Goal: Information Seeking & Learning: Learn about a topic

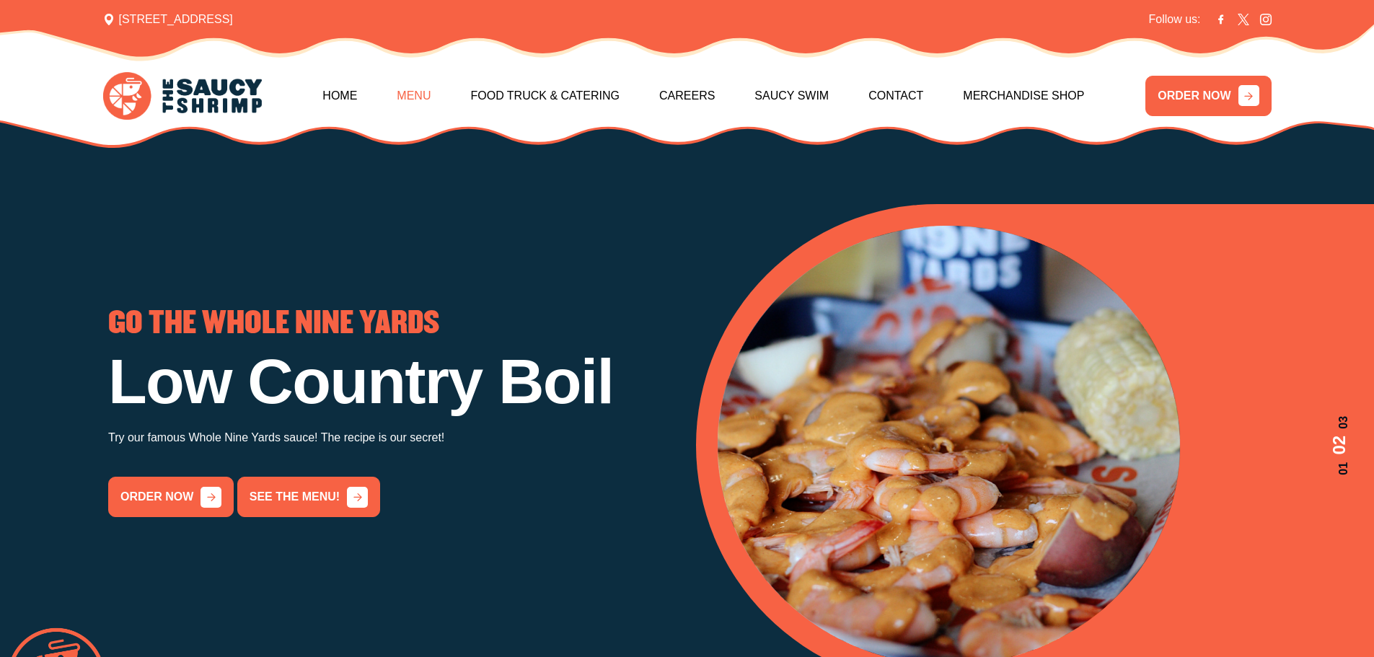
click at [401, 110] on link "Menu" at bounding box center [414, 96] width 34 height 62
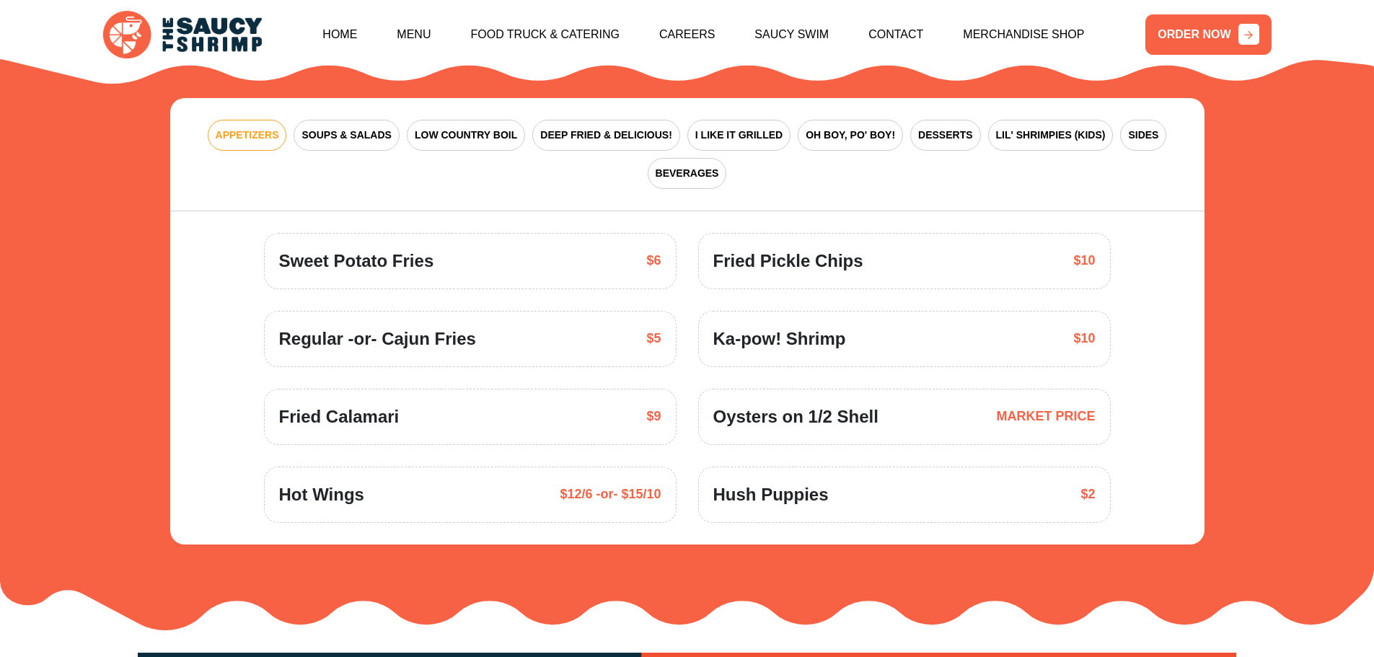
scroll to position [2262, 0]
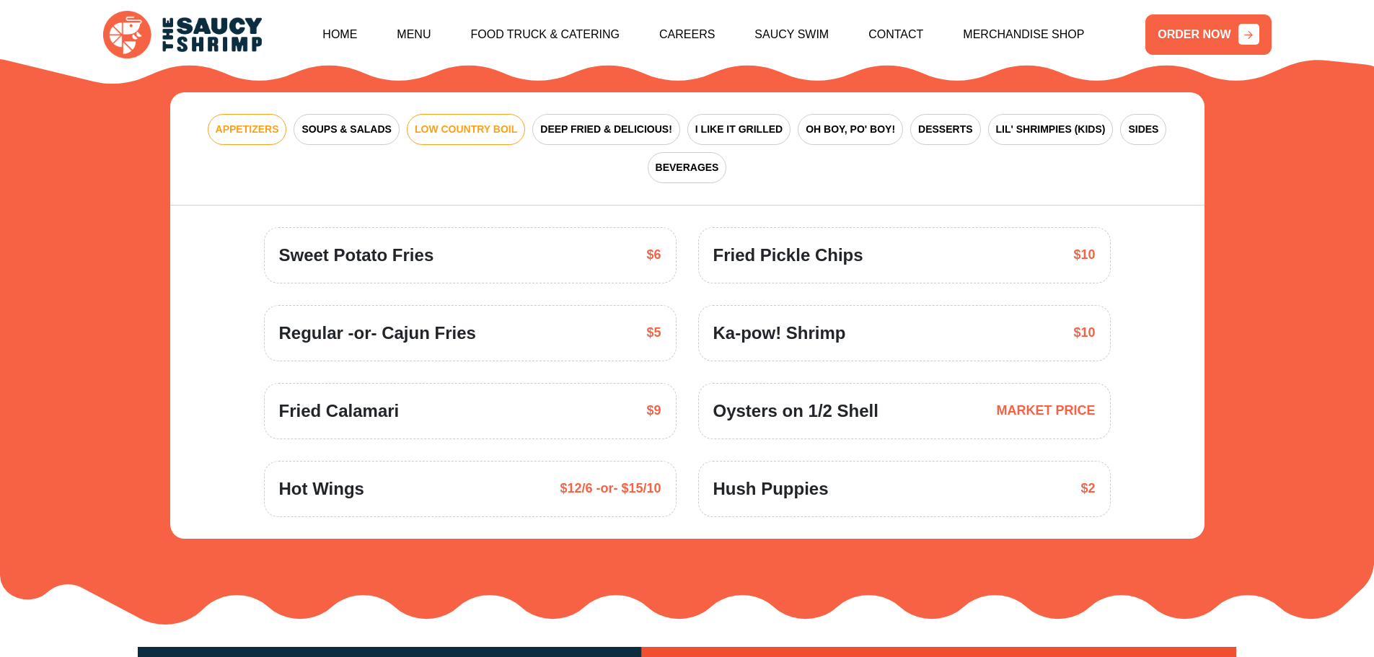
click at [464, 120] on button "LOW COUNTRY BOIL" at bounding box center [466, 129] width 118 height 31
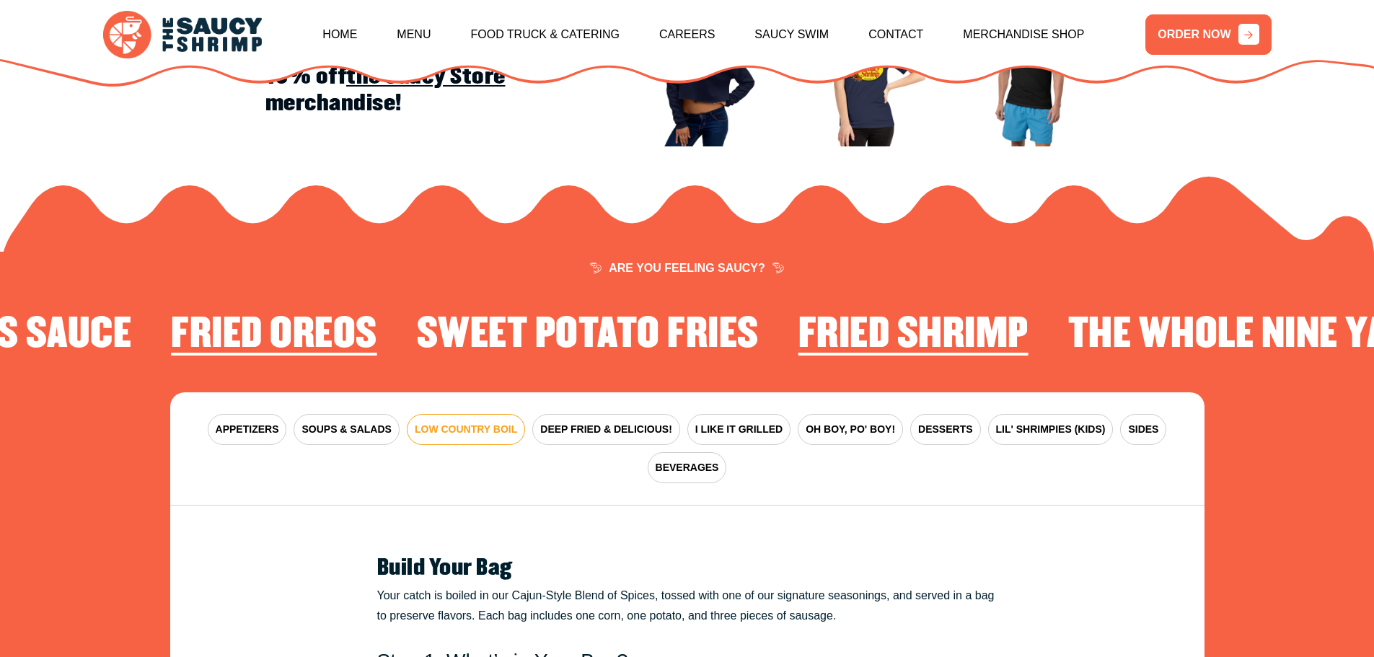
scroll to position [2118, 0]
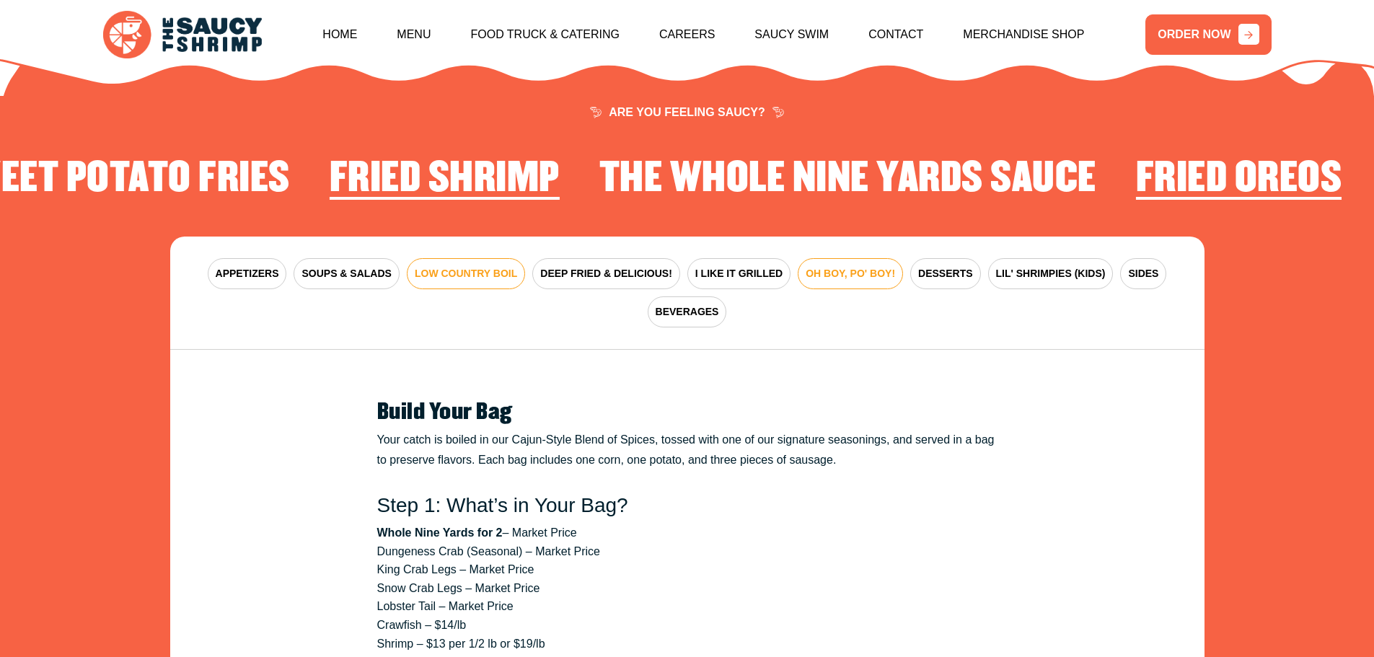
click at [873, 266] on span "OH BOY, PO' BOY!" at bounding box center [849, 273] width 89 height 15
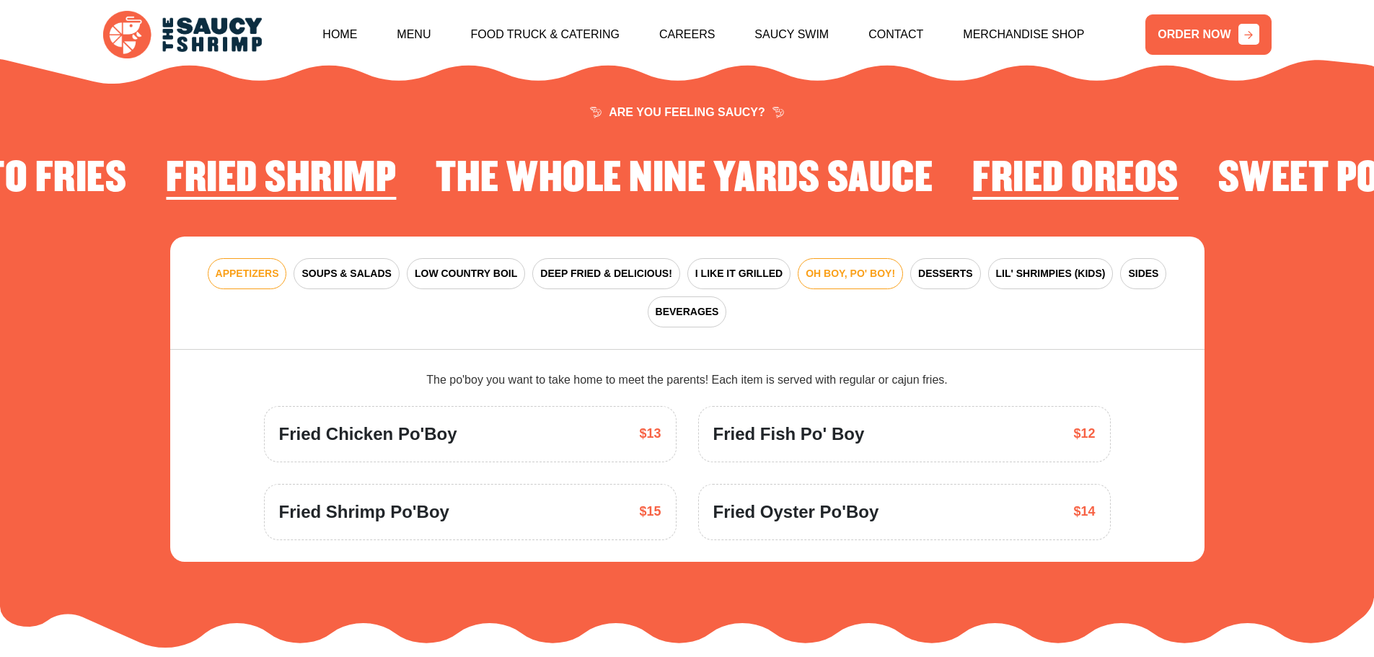
click at [234, 258] on button "APPETIZERS" at bounding box center [247, 273] width 79 height 31
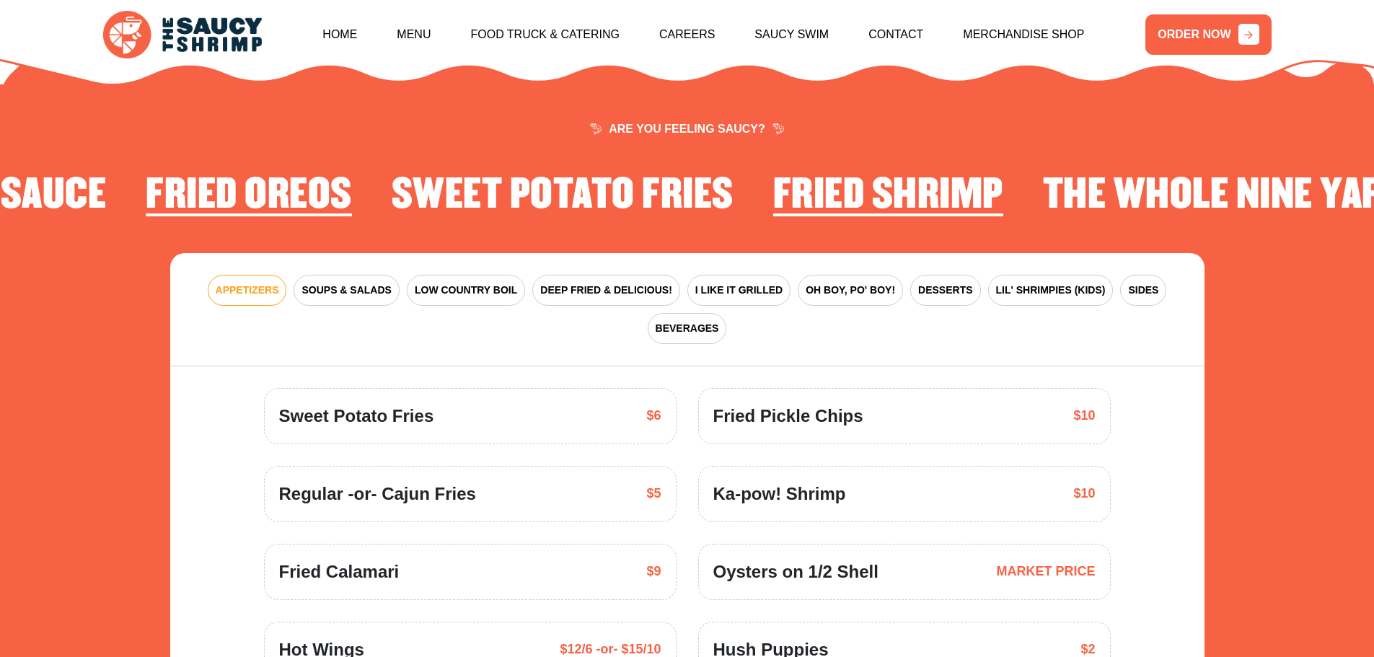
scroll to position [2262, 0]
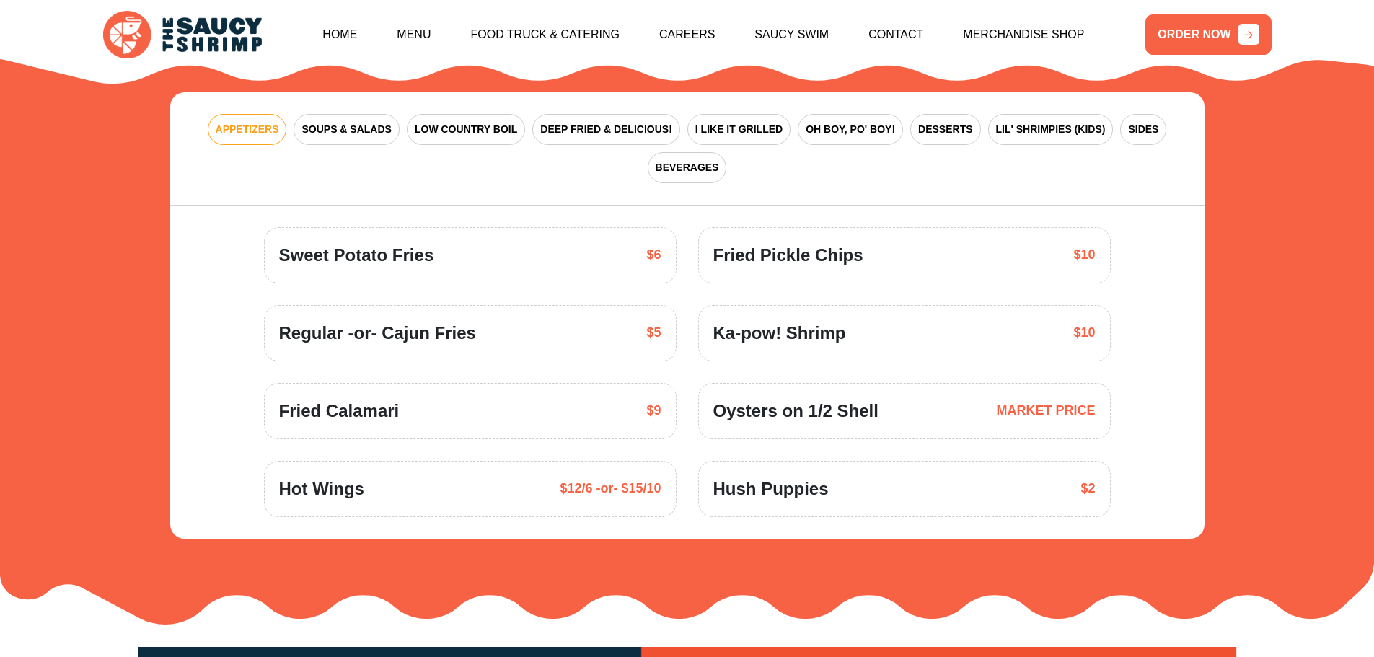
click at [875, 126] on div "APPETIZERS SOUPS & SALADS LOW COUNTRY BOIL DEEP FRIED & DELICIOUS! I LIKE IT GR…" at bounding box center [687, 148] width 1034 height 113
click at [857, 122] on span "OH BOY, PO' BOY!" at bounding box center [849, 129] width 89 height 15
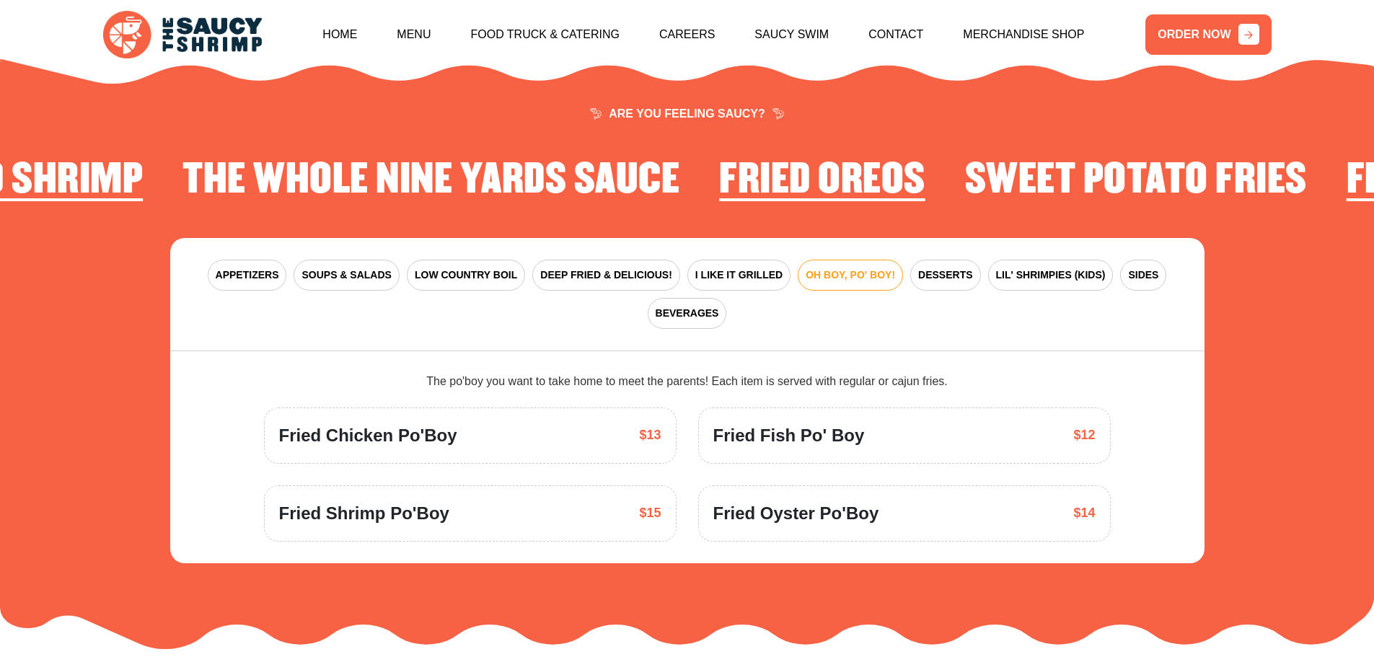
scroll to position [1757, 0]
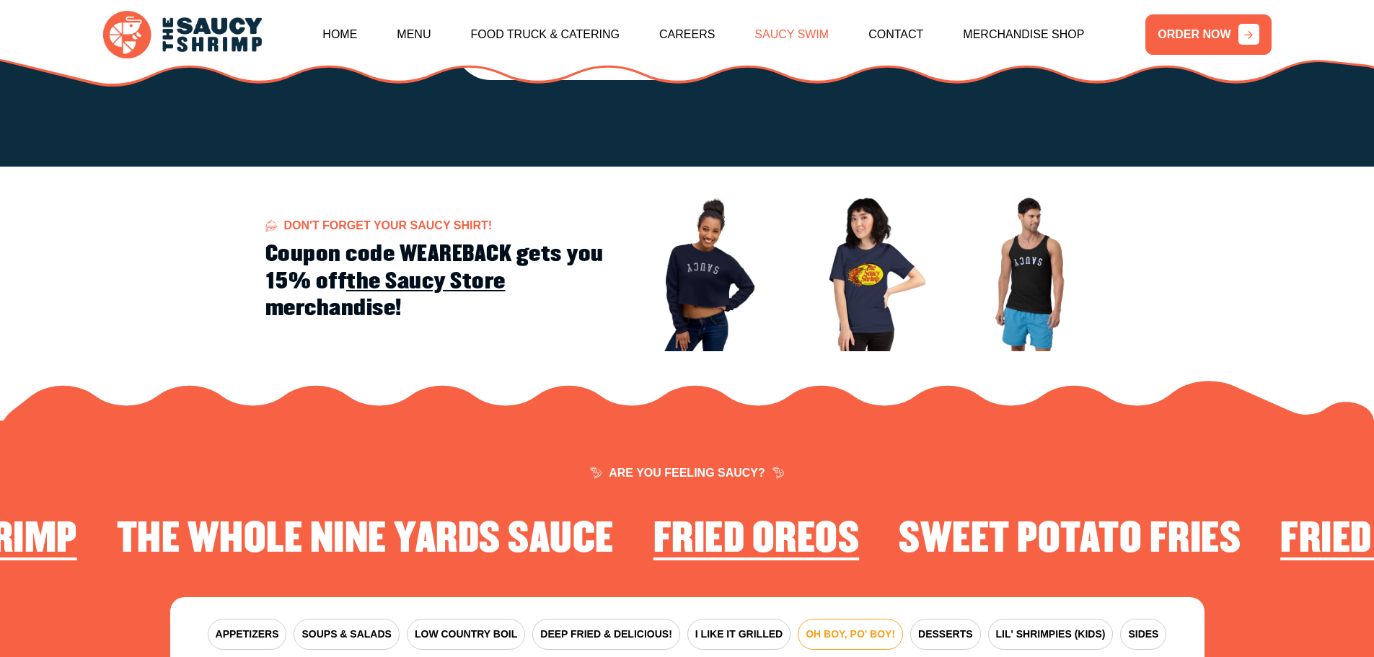
click at [798, 50] on link "Saucy Swim" at bounding box center [791, 35] width 74 height 62
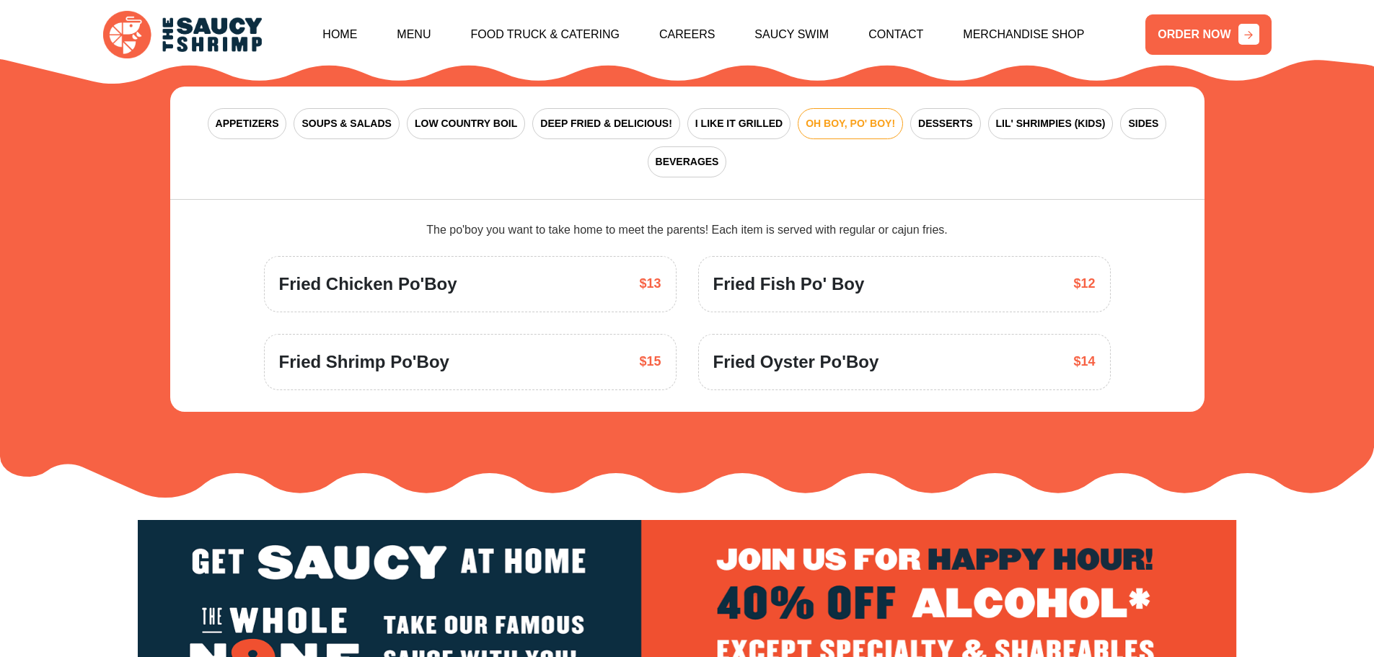
scroll to position [2262, 0]
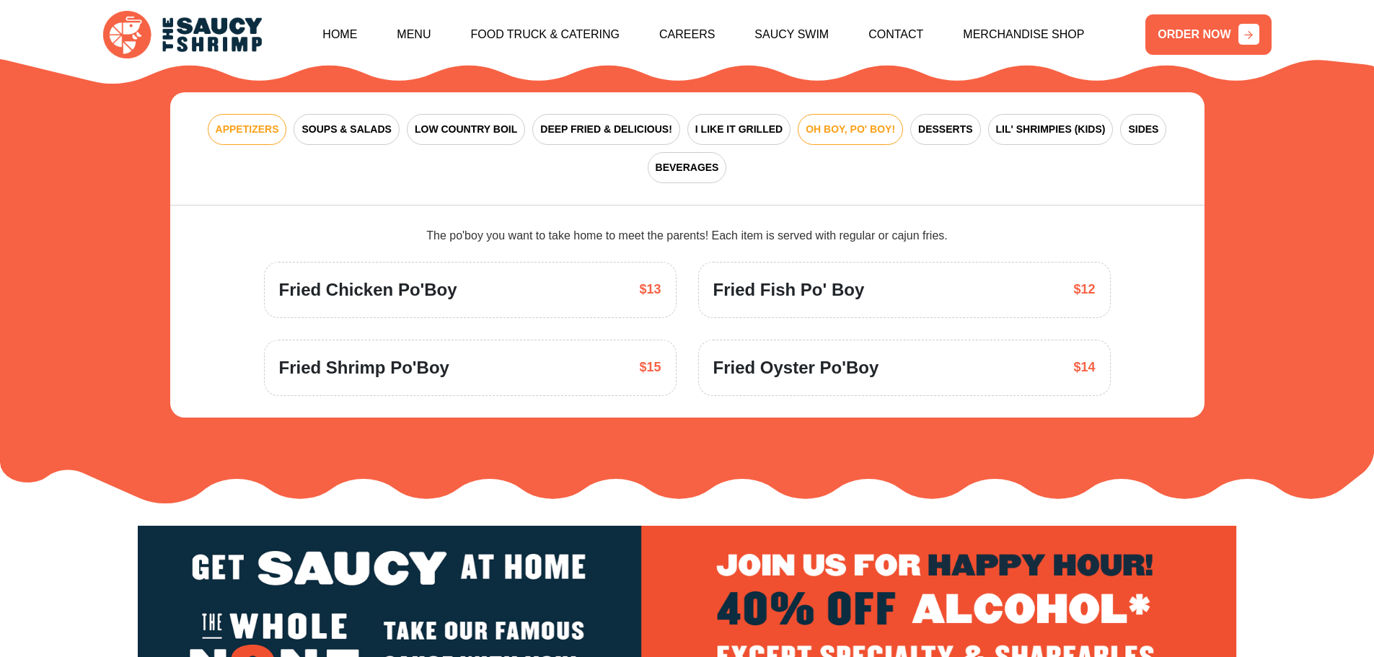
click at [233, 122] on span "APPETIZERS" at bounding box center [247, 129] width 63 height 15
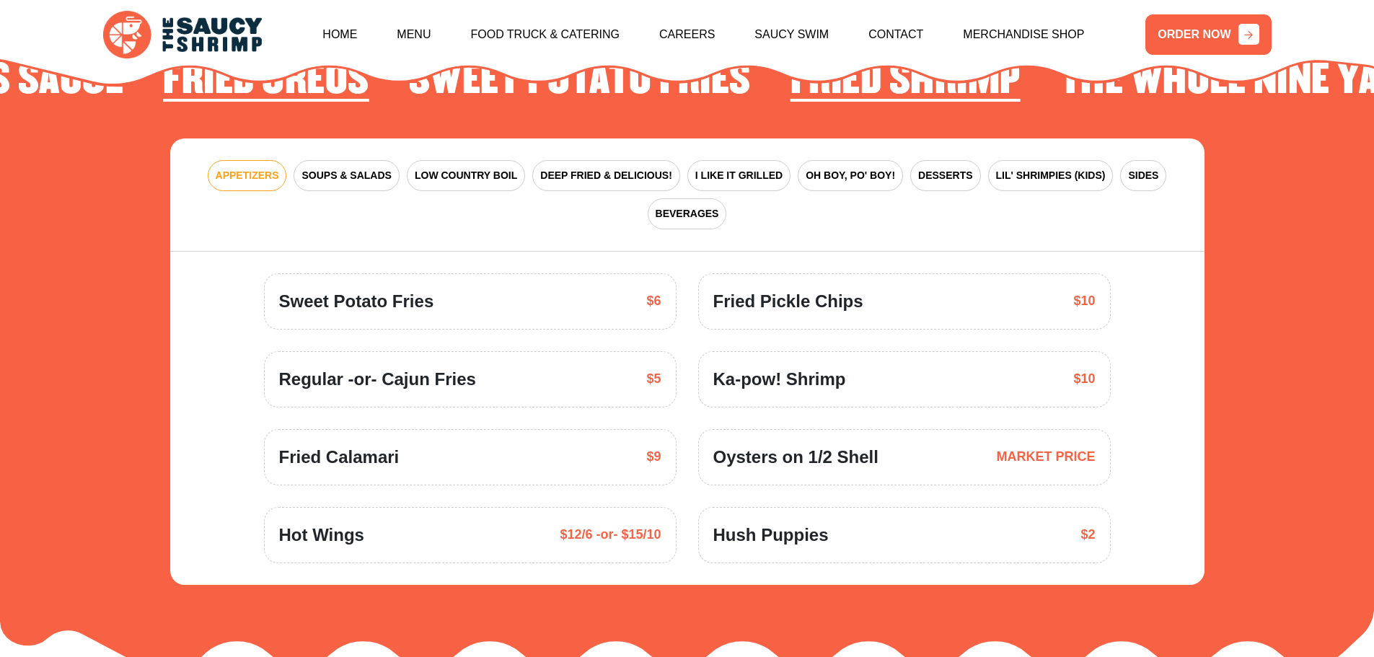
scroll to position [2190, 0]
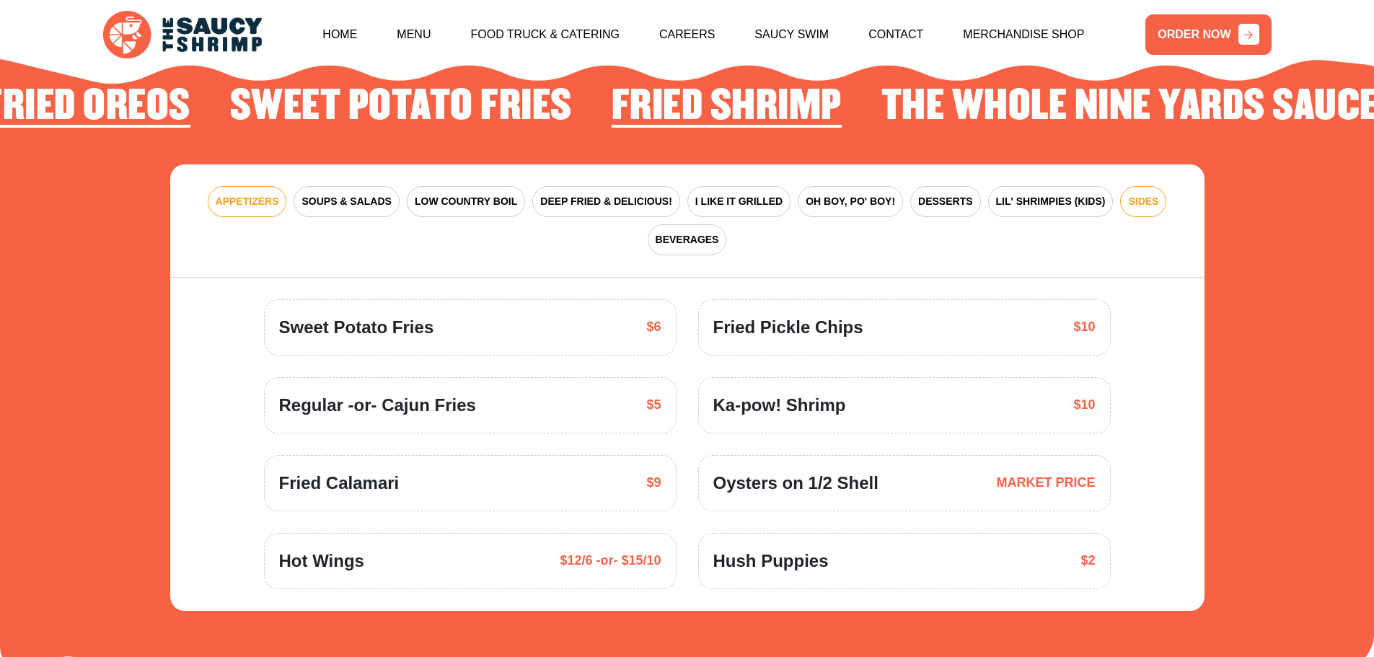
drag, startPoint x: 1140, startPoint y: 184, endPoint x: 1118, endPoint y: 195, distance: 25.2
click at [1137, 194] on span "SIDES" at bounding box center [1143, 201] width 30 height 15
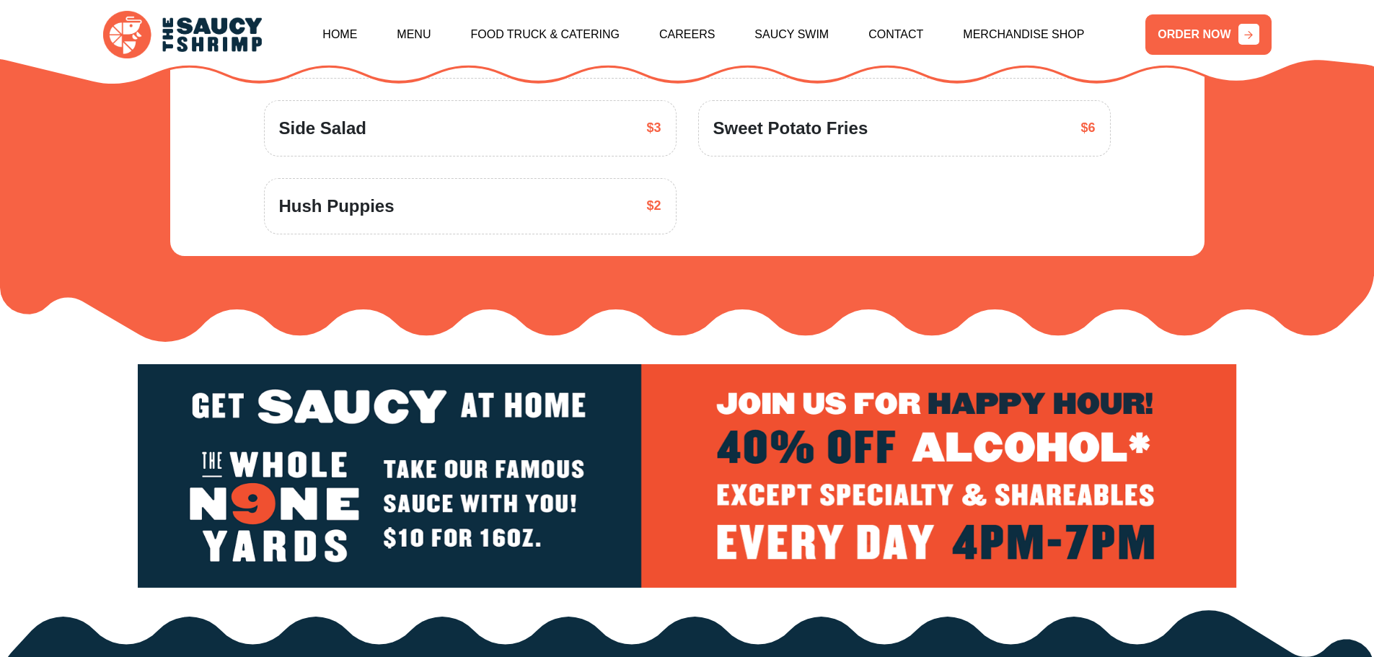
scroll to position [2118, 0]
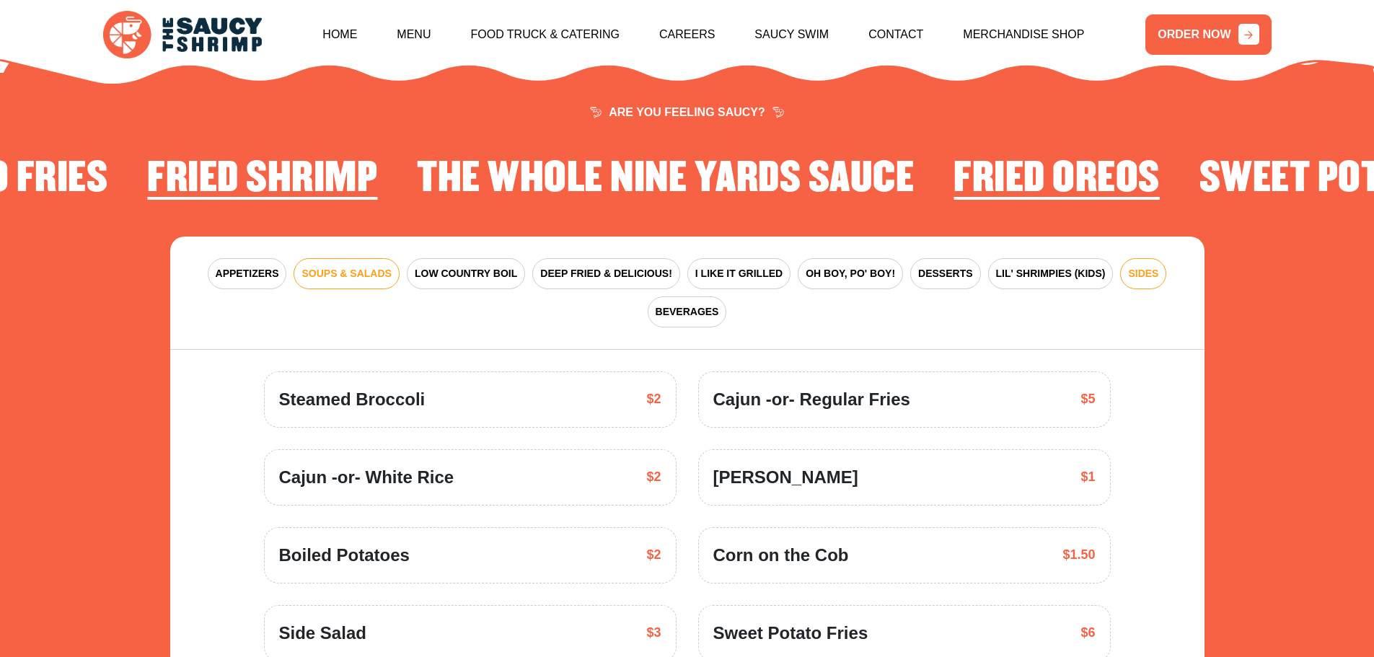
click at [310, 266] on span "SOUPS & SALADS" at bounding box center [345, 273] width 89 height 15
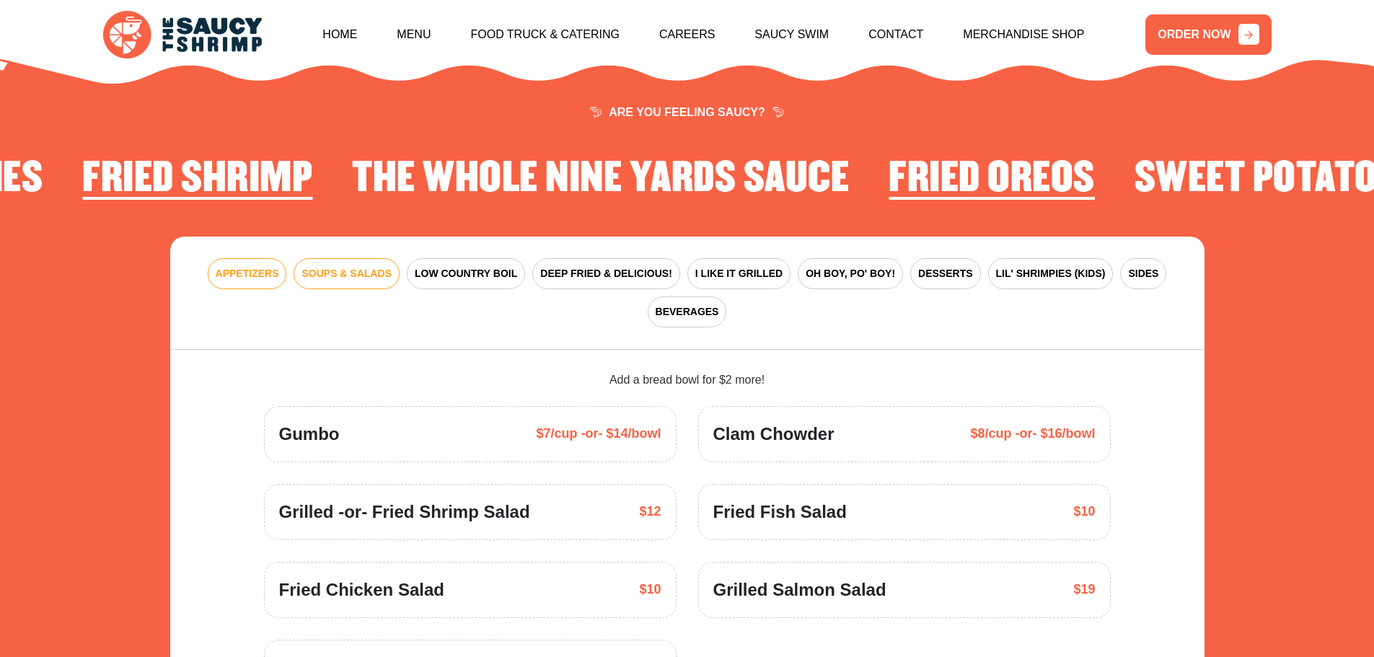
click at [241, 266] on span "APPETIZERS" at bounding box center [247, 273] width 63 height 15
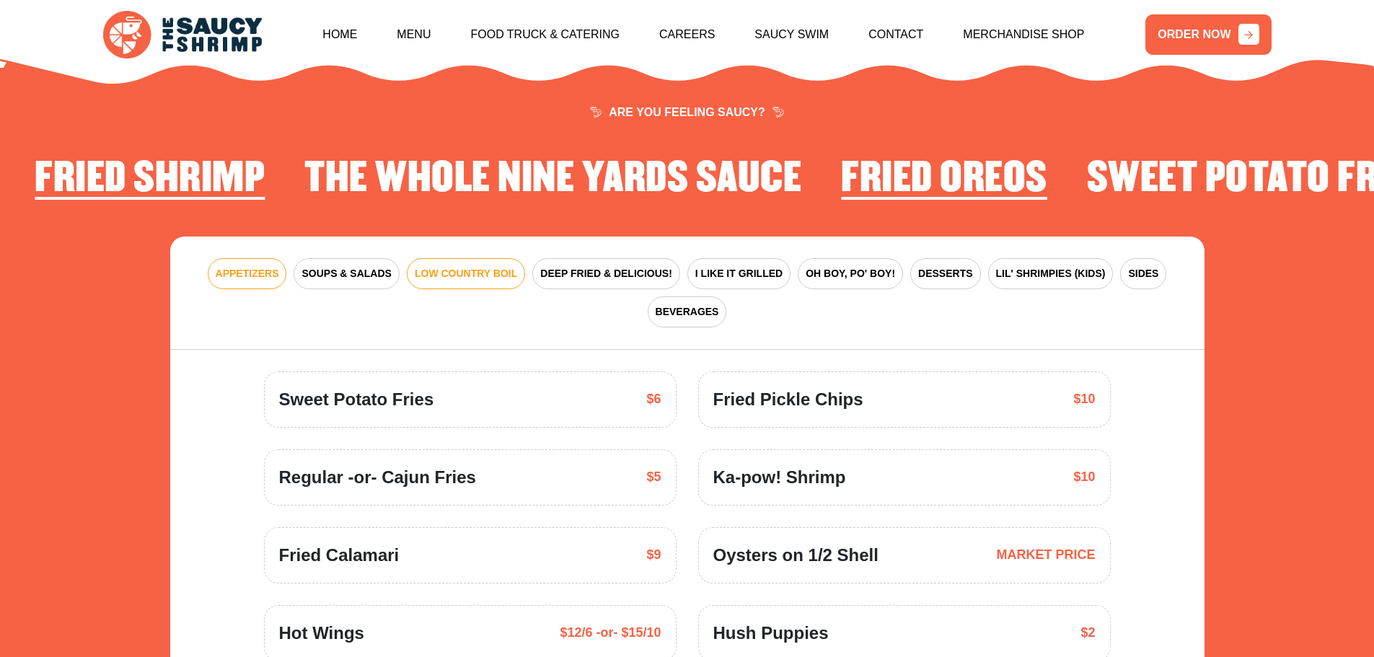
click at [459, 266] on span "LOW COUNTRY BOIL" at bounding box center [466, 273] width 102 height 15
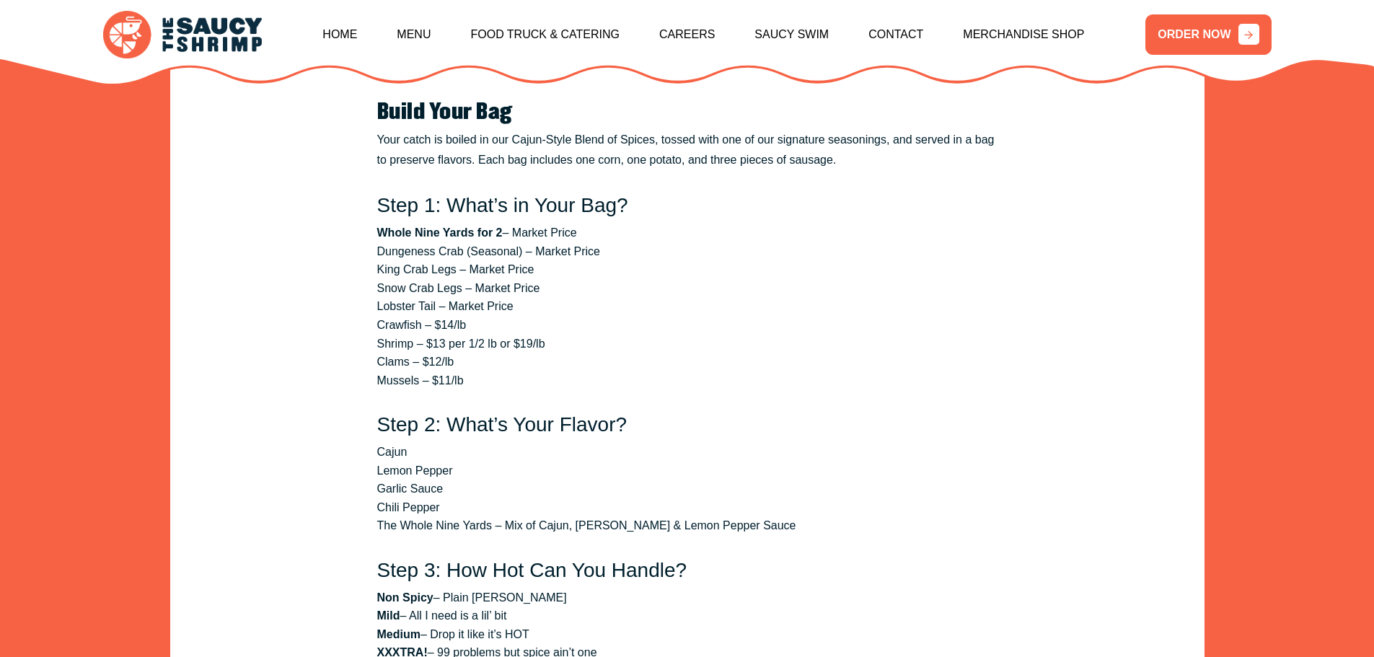
scroll to position [2334, 0]
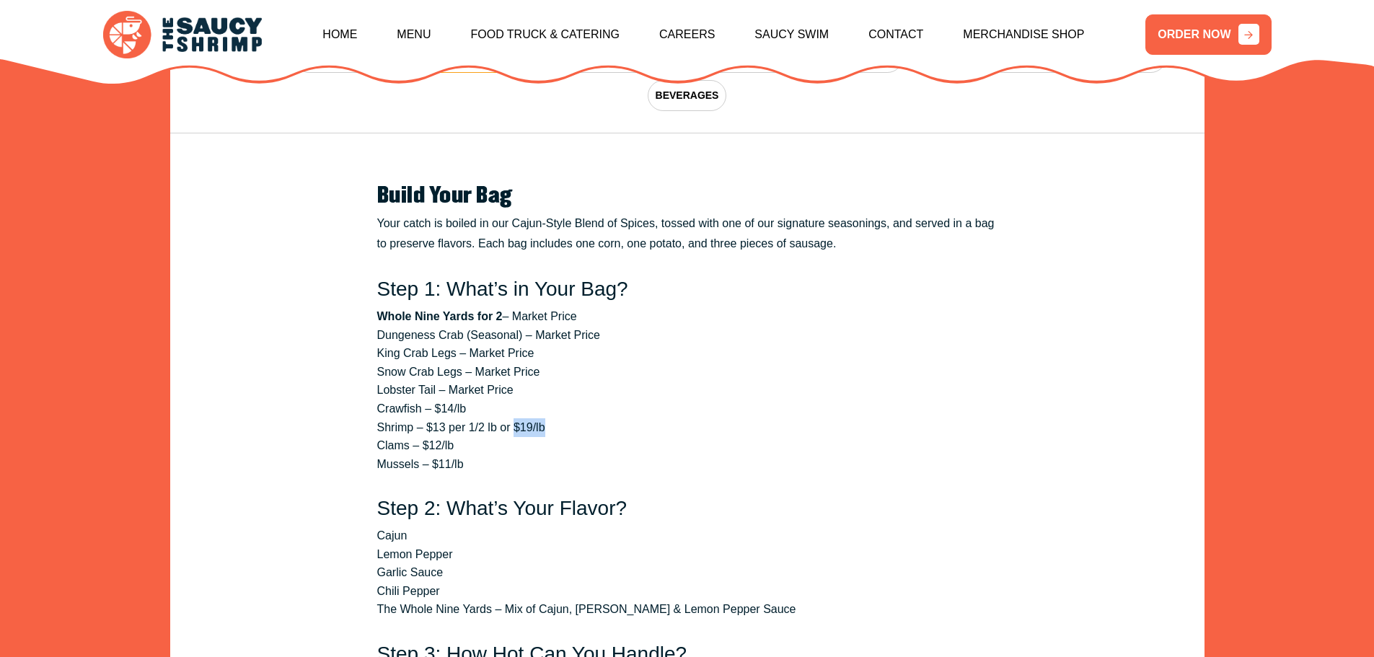
drag, startPoint x: 519, startPoint y: 414, endPoint x: 552, endPoint y: 405, distance: 33.6
click at [552, 418] on li "Shrimp – $13 per 1/2 lb or $19/lb" at bounding box center [687, 427] width 620 height 19
click at [433, 418] on li "Shrimp – $13 per 1/2 lb or $19/lb" at bounding box center [687, 427] width 620 height 19
drag, startPoint x: 425, startPoint y: 398, endPoint x: 474, endPoint y: 402, distance: 48.4
click at [474, 418] on li "Shrimp – $13 per 1/2 lb or $19/lb" at bounding box center [687, 427] width 620 height 19
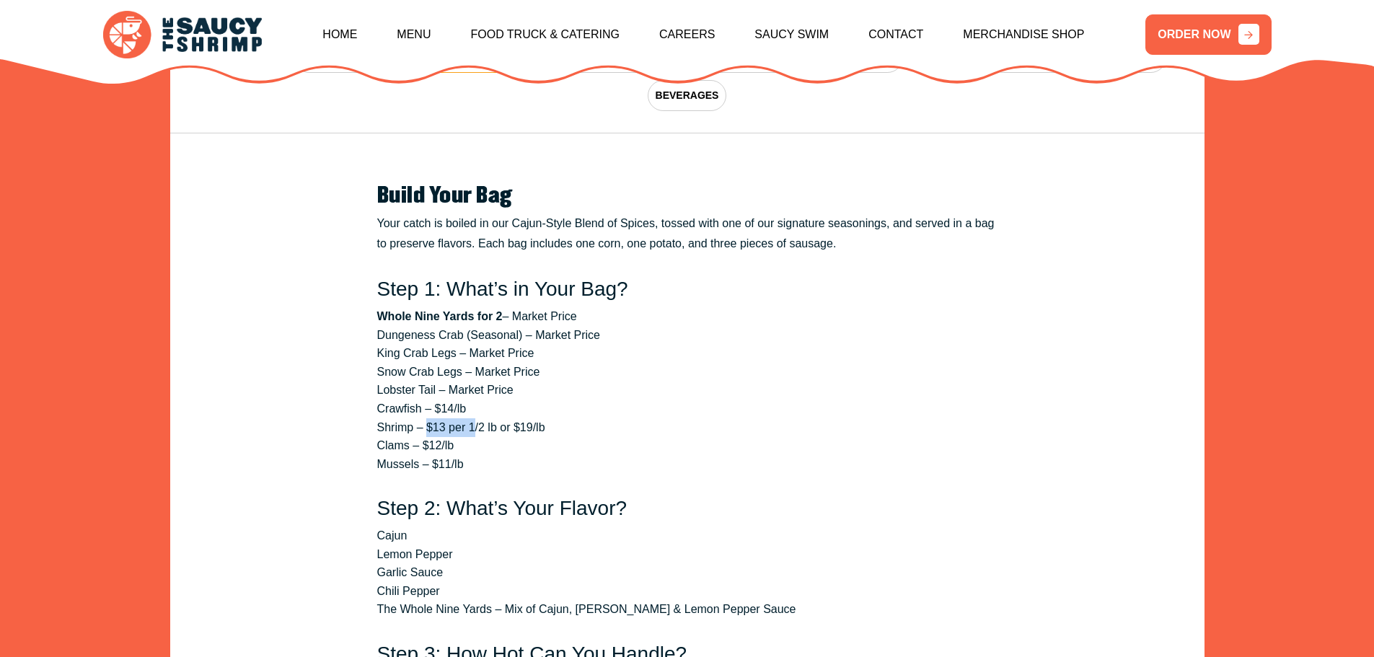
click at [474, 418] on li "Shrimp – $13 per 1/2 lb or $19/lb" at bounding box center [687, 427] width 620 height 19
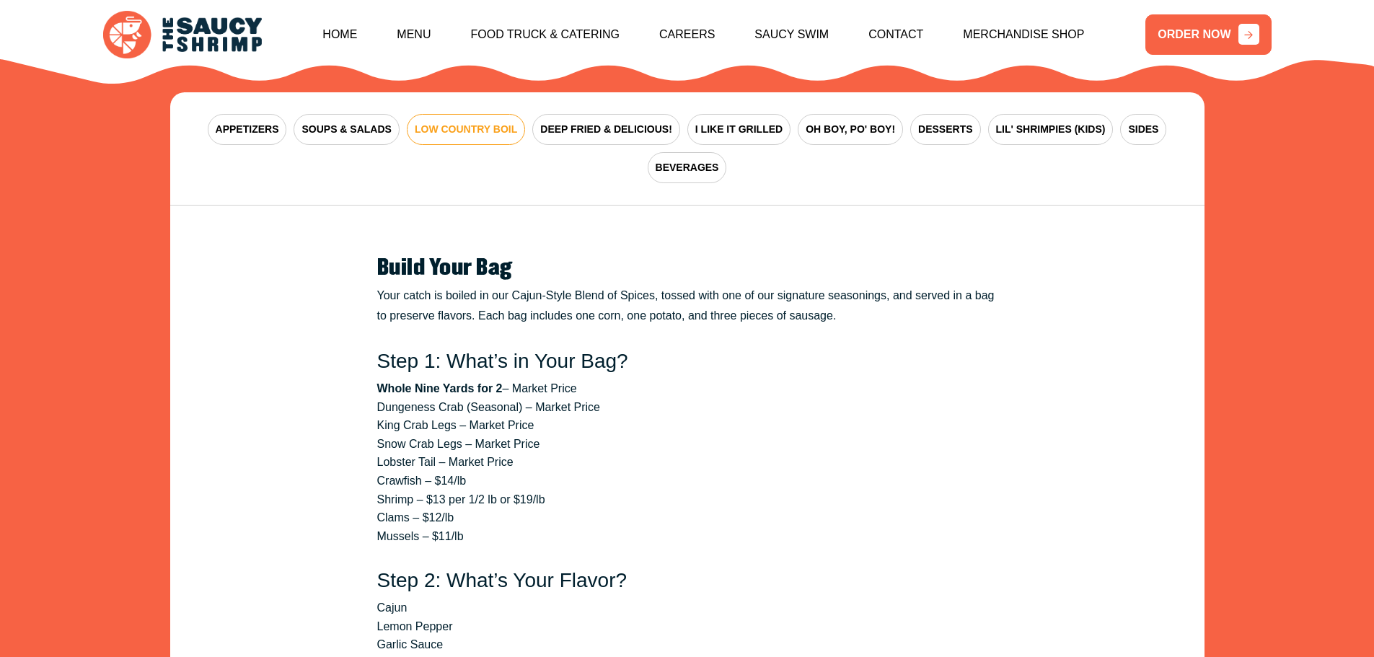
scroll to position [2550, 0]
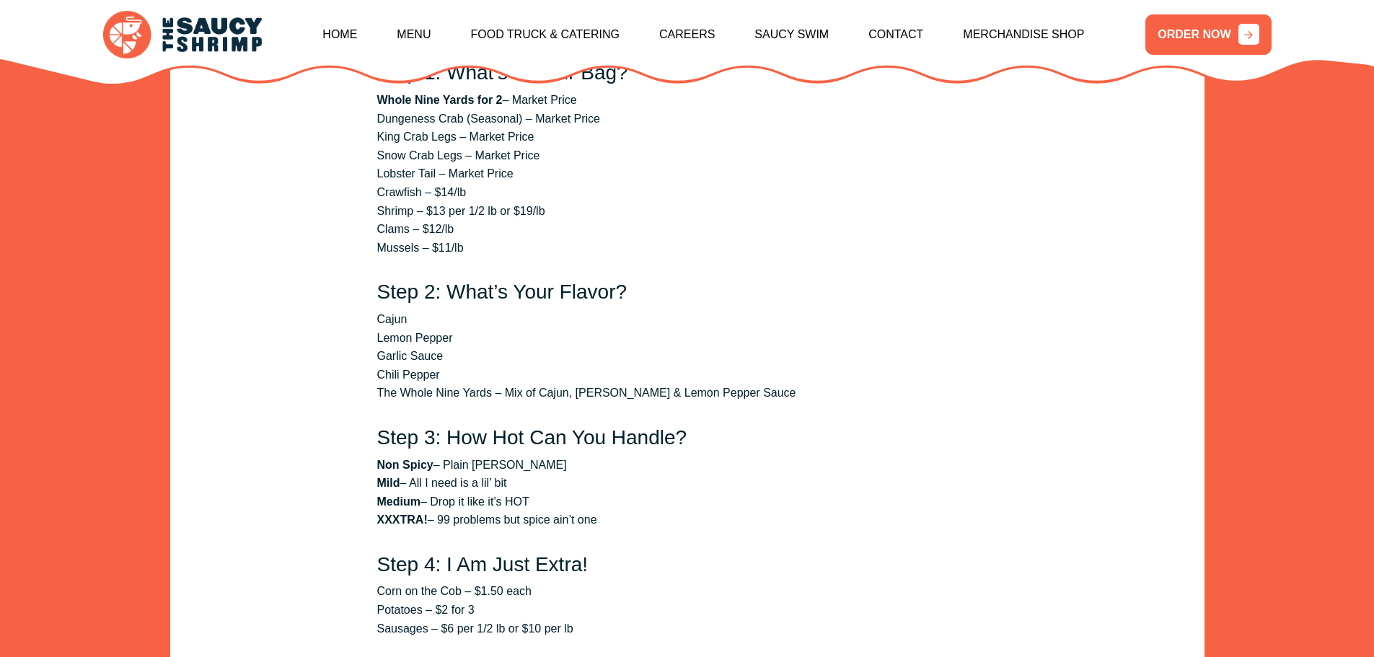
click at [970, 349] on ul "Cajun Lemon Pepper Garlic Sauce Chili Pepper The Whole Nine Yards – Mix of Caju…" at bounding box center [687, 356] width 620 height 92
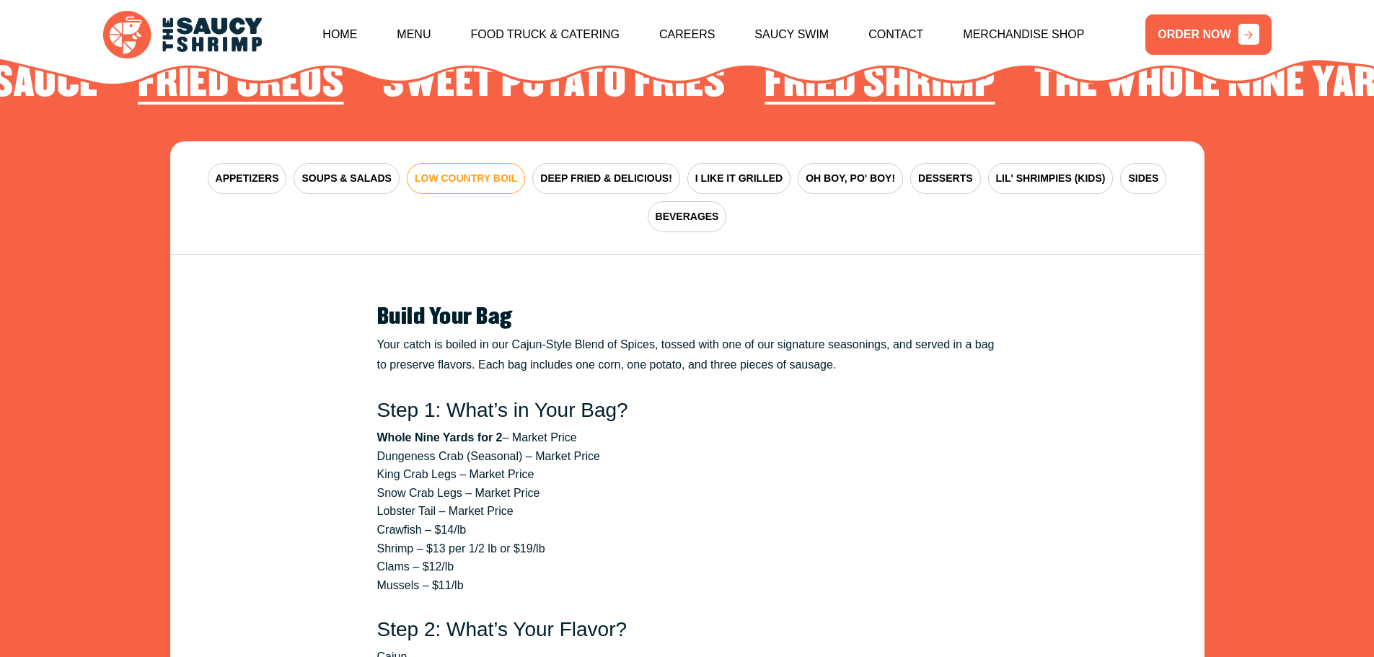
scroll to position [2190, 0]
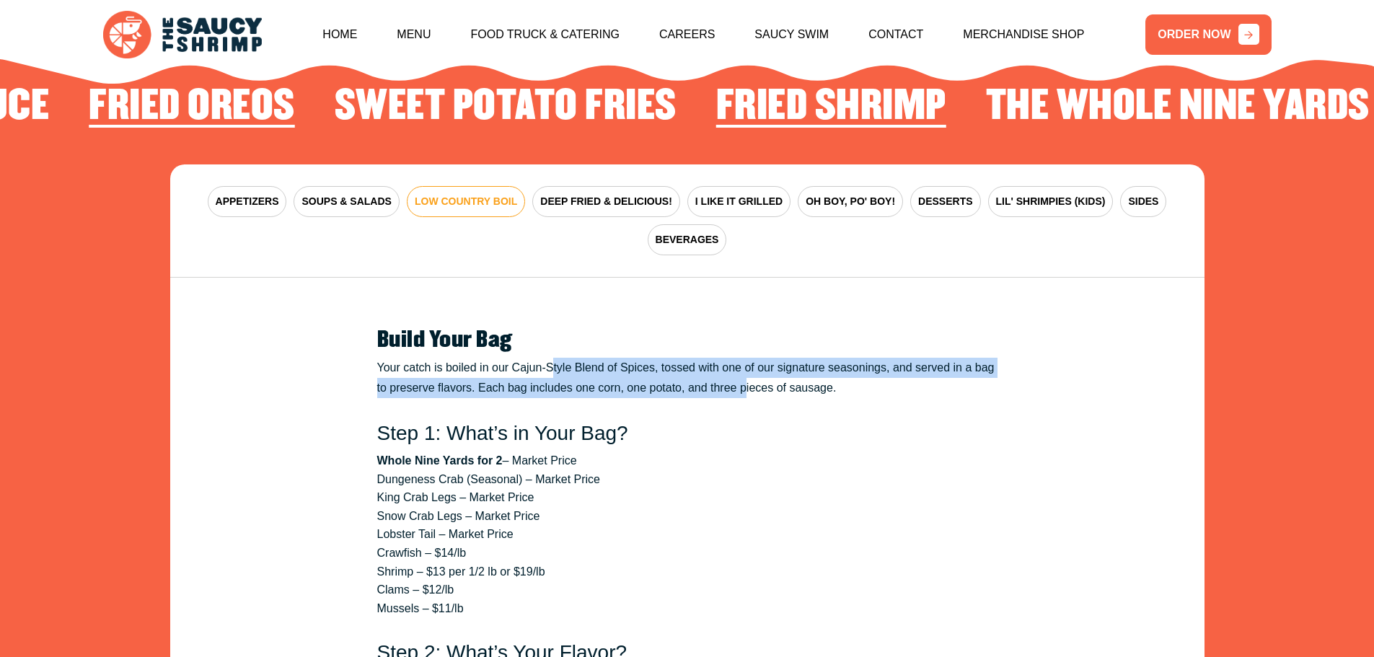
drag, startPoint x: 350, startPoint y: 345, endPoint x: 567, endPoint y: 360, distance: 217.5
click at [567, 360] on div "Build Your Bag Your catch is boiled in our Cajun-Style Blend of Spices, tossed …" at bounding box center [687, 663] width 846 height 728
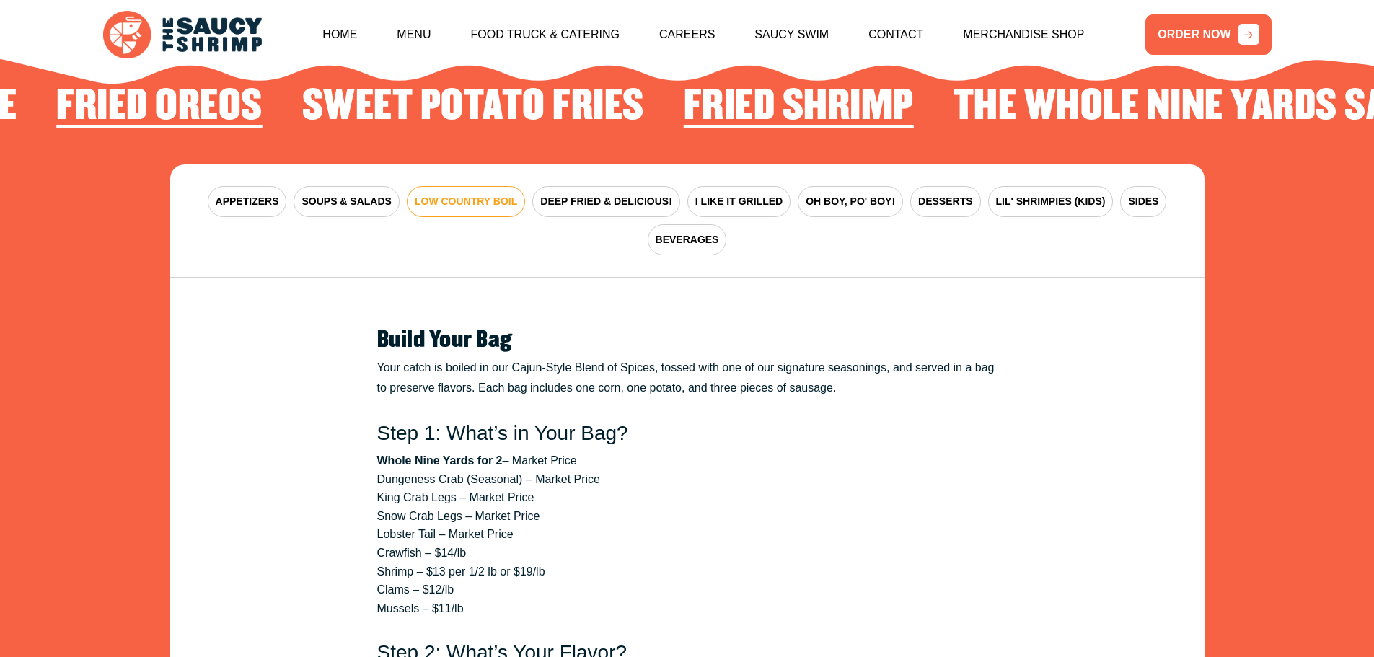
drag, startPoint x: 334, startPoint y: 298, endPoint x: 348, endPoint y: 311, distance: 18.9
click at [336, 299] on div "Build Your Bag Your catch is boiled in our Cajun-Style Blend of Spices, tossed …" at bounding box center [687, 663] width 846 height 728
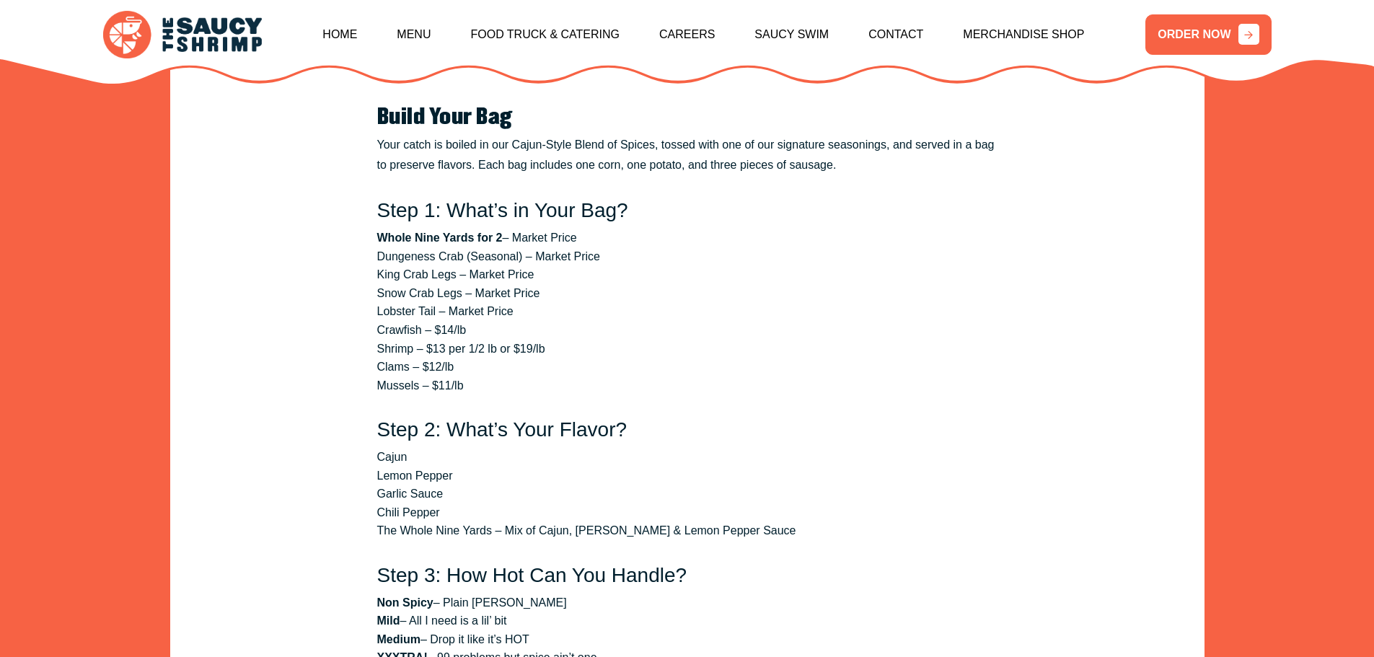
scroll to position [2406, 0]
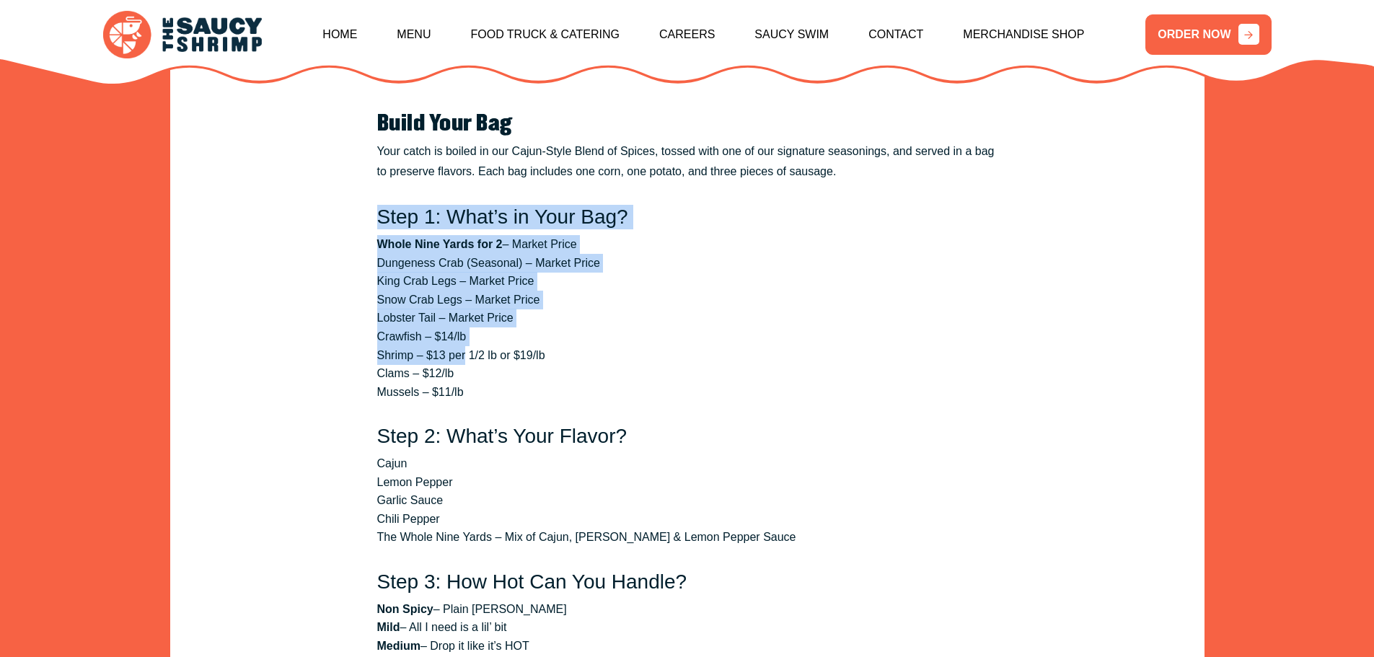
drag, startPoint x: 362, startPoint y: 207, endPoint x: 409, endPoint y: 300, distance: 104.2
click at [466, 331] on div "Build Your Bag Your catch is boiled in our Cajun-Style Blend of Spices, tossed …" at bounding box center [687, 447] width 846 height 728
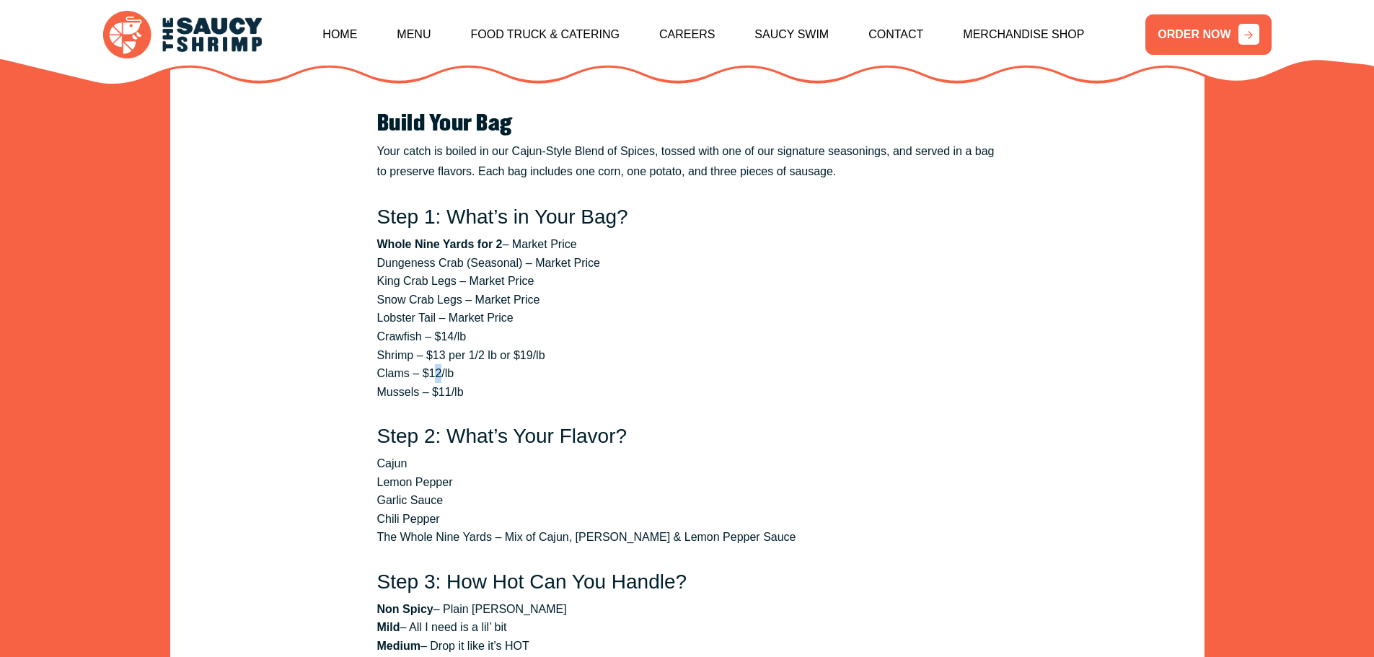
click at [439, 364] on li "Clams – $12/lb" at bounding box center [687, 373] width 620 height 19
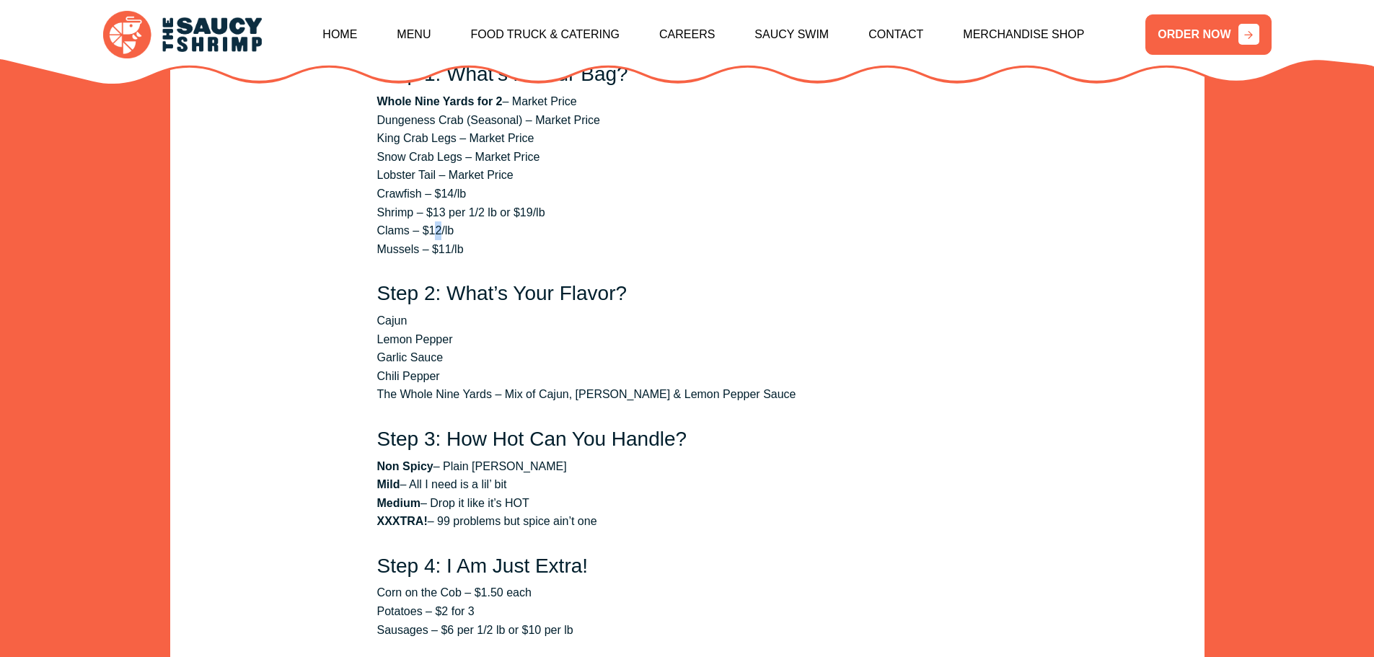
scroll to position [2550, 0]
click at [448, 366] on li "Chili Pepper" at bounding box center [687, 375] width 620 height 19
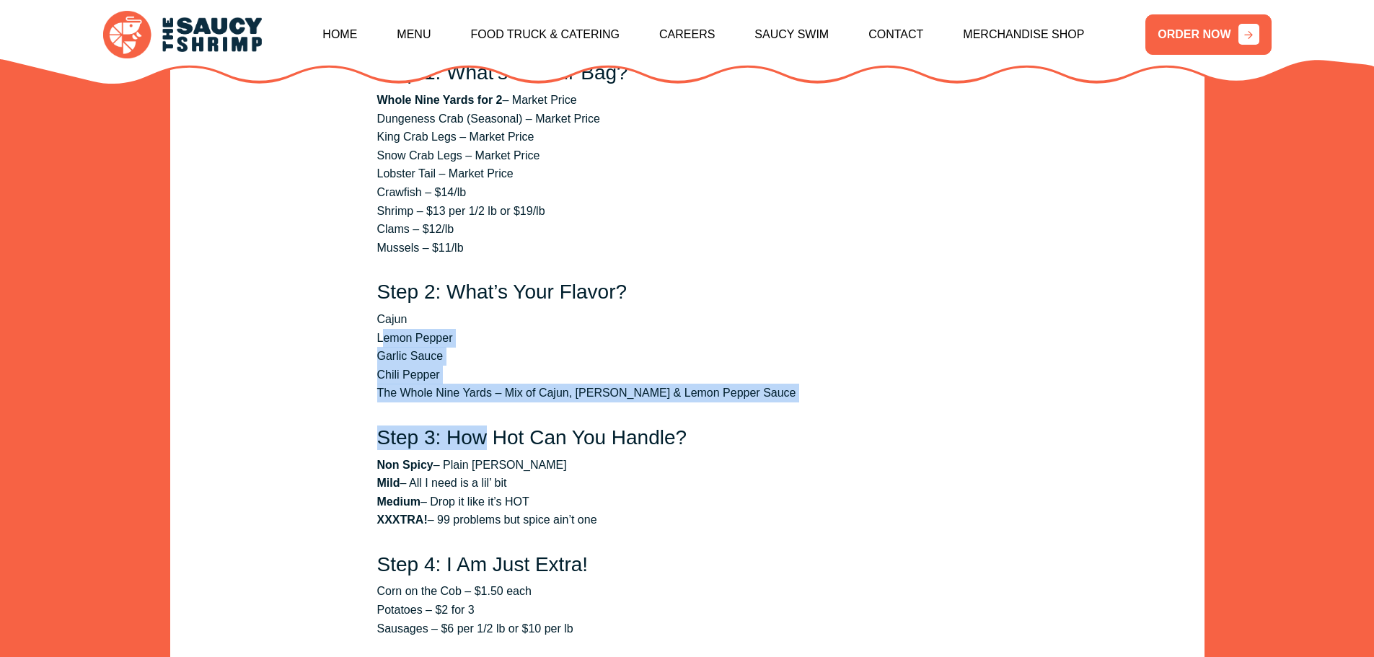
drag, startPoint x: 381, startPoint y: 309, endPoint x: 454, endPoint y: 364, distance: 92.1
click at [485, 403] on section "Build Your Bag Your catch is boiled in our Cajun-Style Blend of Spices, tossed …" at bounding box center [687, 303] width 649 height 728
click at [436, 366] on li "Chili Pepper" at bounding box center [687, 375] width 620 height 19
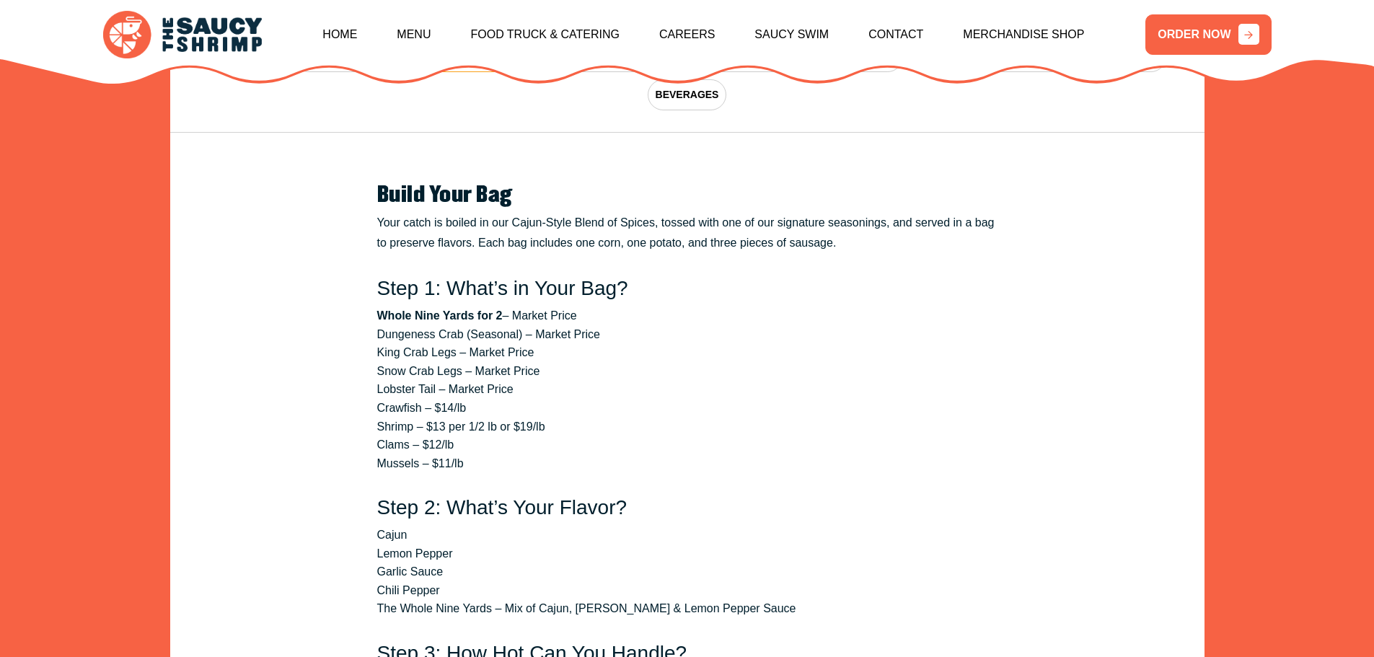
scroll to position [2334, 0]
drag, startPoint x: 408, startPoint y: 405, endPoint x: 450, endPoint y: 401, distance: 42.0
click at [450, 418] on li "Shrimp – $13 per 1/2 lb or $19/lb" at bounding box center [687, 427] width 620 height 19
click at [422, 418] on li "Shrimp – $13 per 1/2 lb or $19/lb" at bounding box center [687, 427] width 620 height 19
drag, startPoint x: 431, startPoint y: 403, endPoint x: 484, endPoint y: 405, distance: 52.7
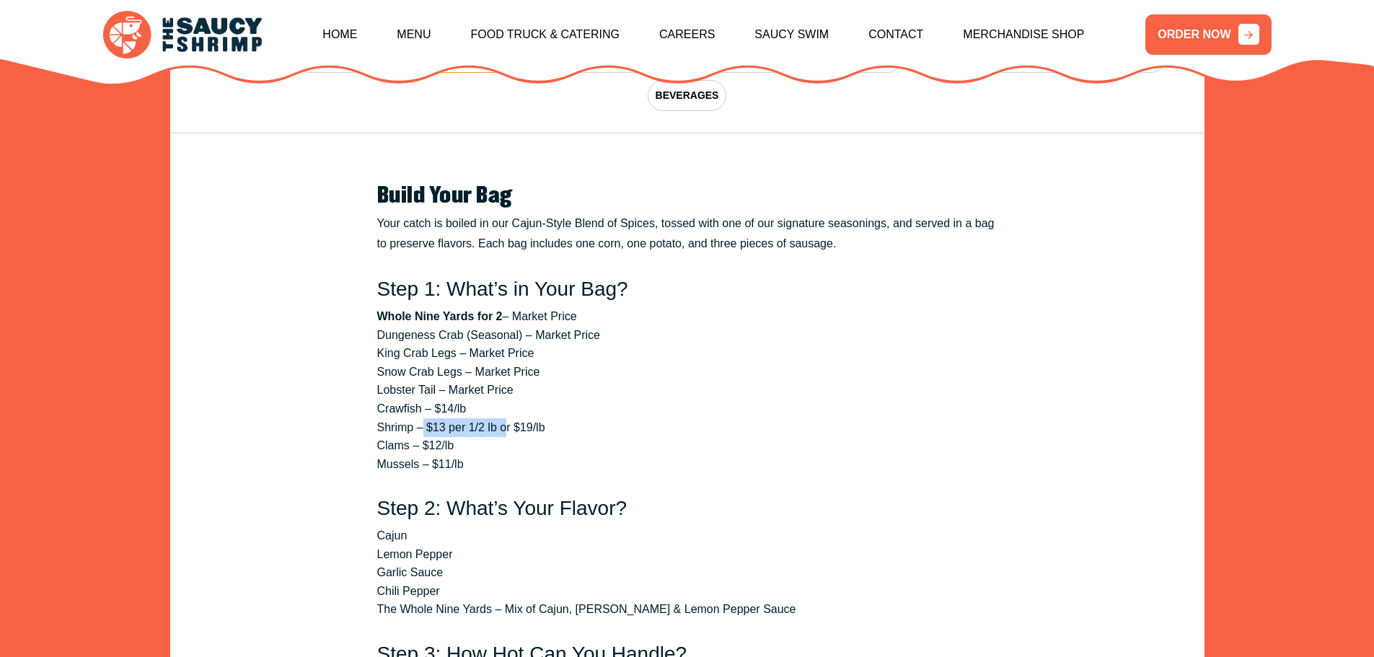
click at [504, 418] on li "Shrimp – $13 per 1/2 lb or $19/lb" at bounding box center [687, 427] width 620 height 19
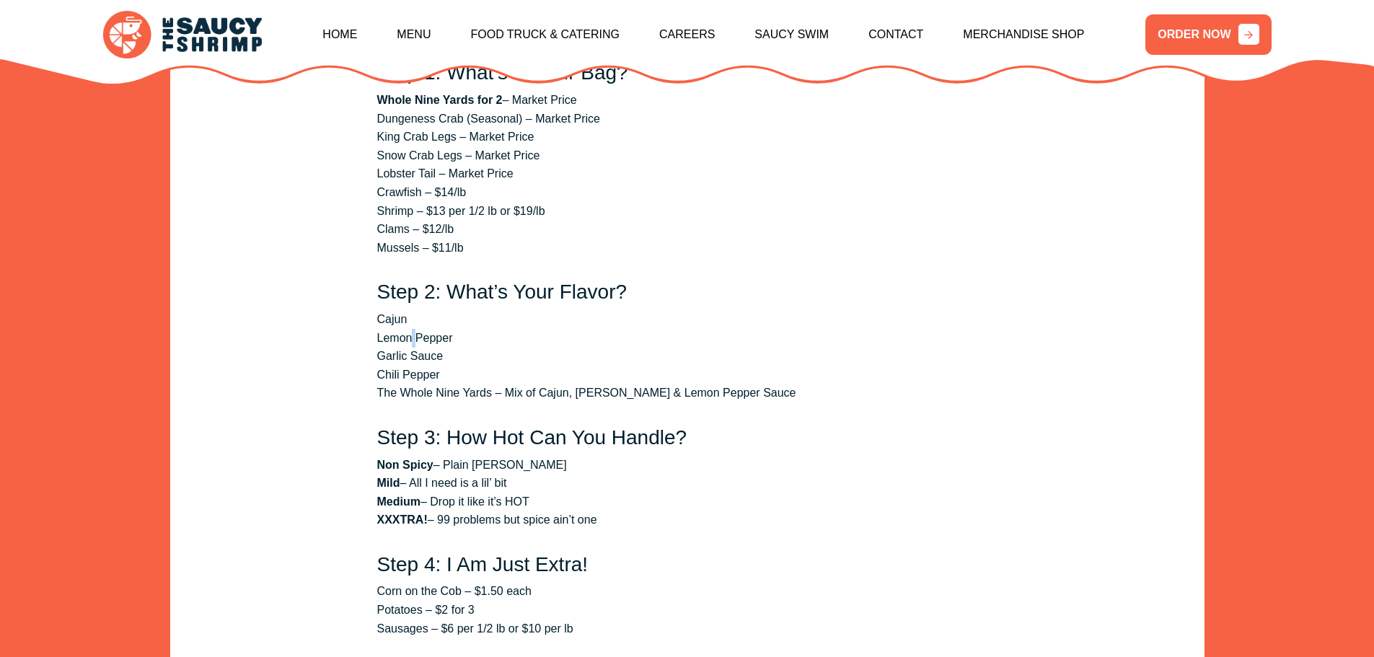
click at [417, 329] on li "Lemon Pepper" at bounding box center [687, 338] width 620 height 19
click at [394, 366] on li "Chili Pepper" at bounding box center [687, 375] width 620 height 19
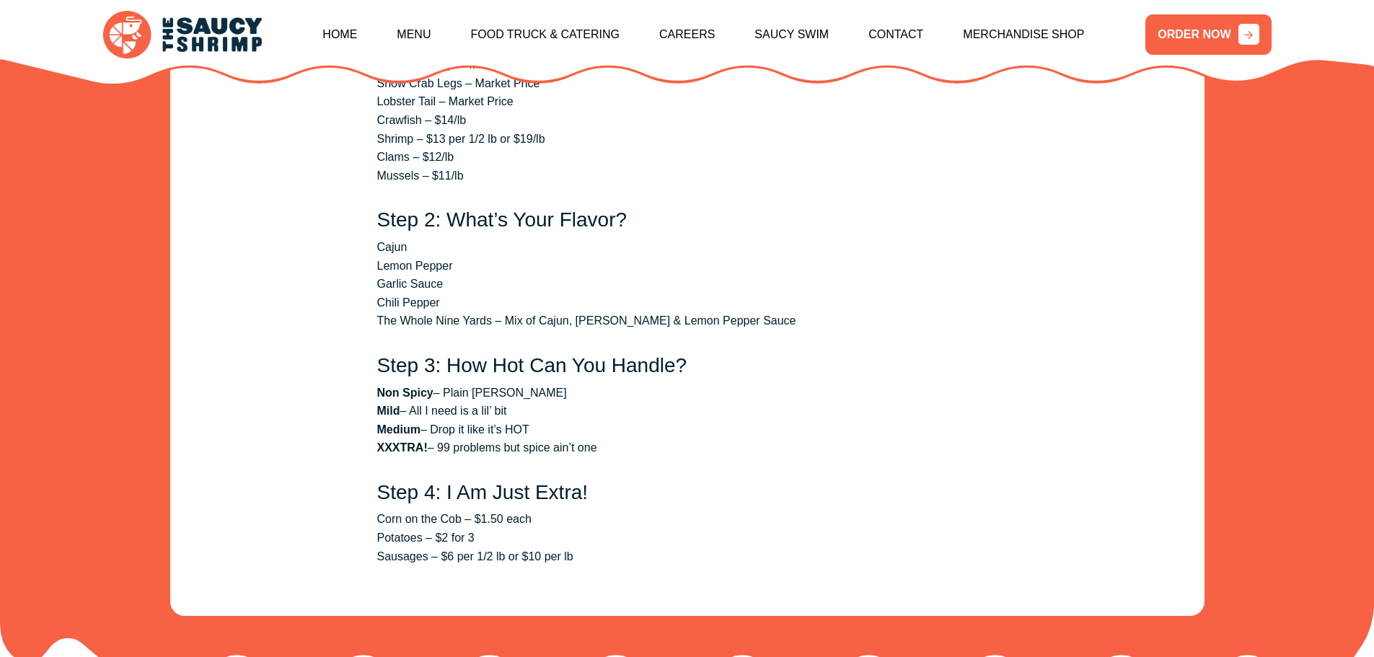
scroll to position [2550, 0]
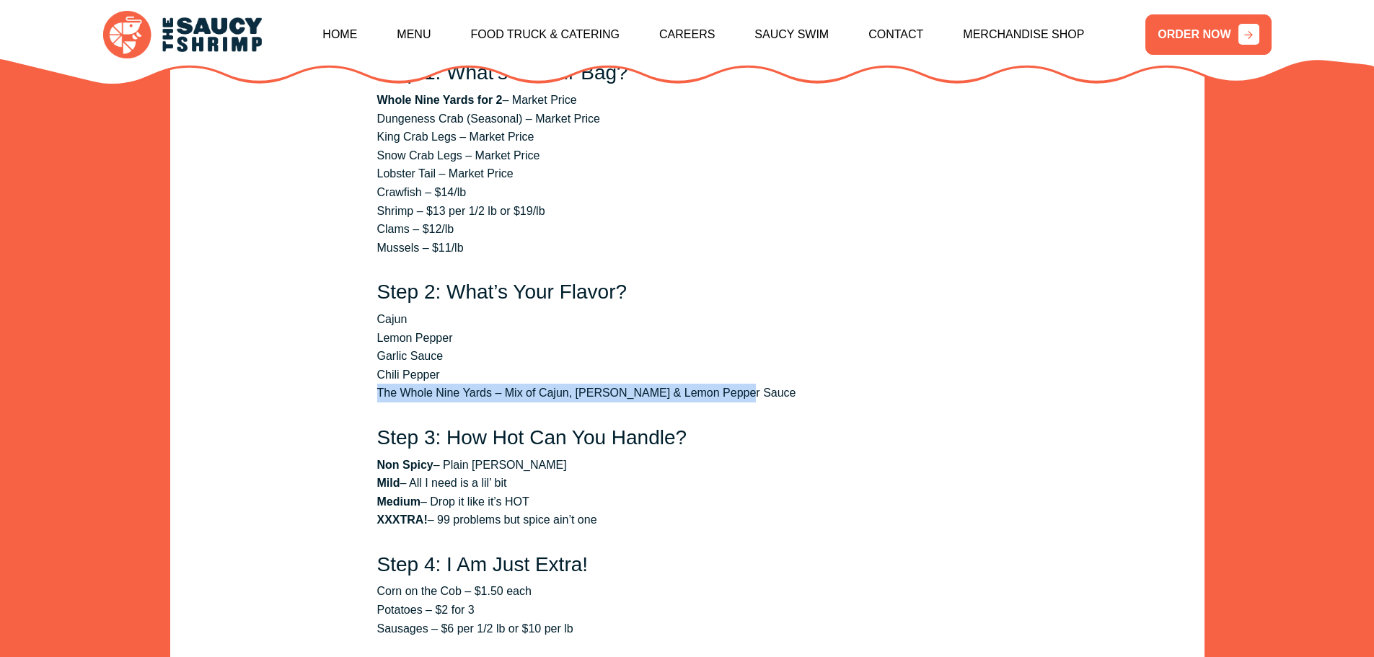
drag, startPoint x: 374, startPoint y: 374, endPoint x: 552, endPoint y: 386, distance: 177.8
click at [759, 369] on section "Build Your Bag Your catch is boiled in our Cajun-Style Blend of Spices, tossed …" at bounding box center [687, 303] width 649 height 728
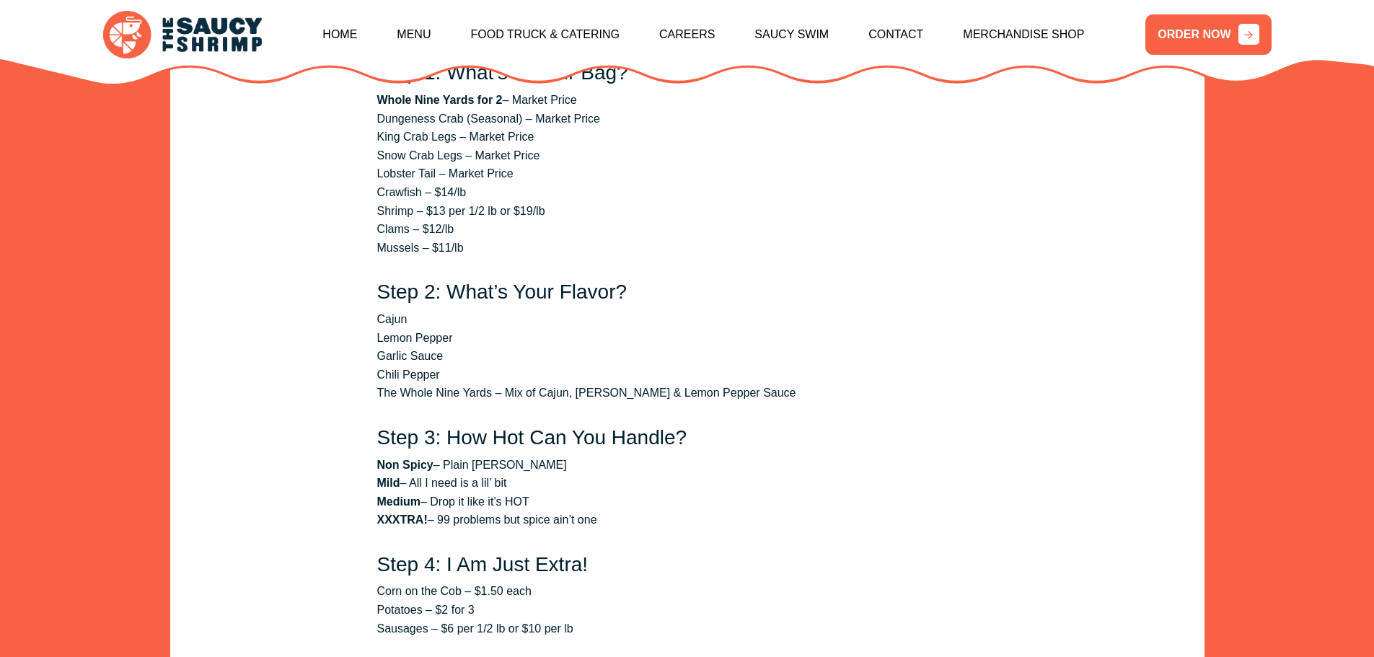
click at [451, 474] on li "Mild – All I need is a lil’ bit" at bounding box center [687, 483] width 620 height 19
drag, startPoint x: 403, startPoint y: 462, endPoint x: 580, endPoint y: 491, distance: 179.7
click at [583, 490] on ul "Non Spicy – Plain [PERSON_NAME] Mild – All I need is a lil’ bit Medium – Drop i…" at bounding box center [687, 493] width 620 height 74
drag, startPoint x: 652, startPoint y: 606, endPoint x: 539, endPoint y: 568, distance: 118.8
click at [652, 619] on li "Sausages – $6 per 1/2 lb or $10 per lb" at bounding box center [687, 628] width 620 height 19
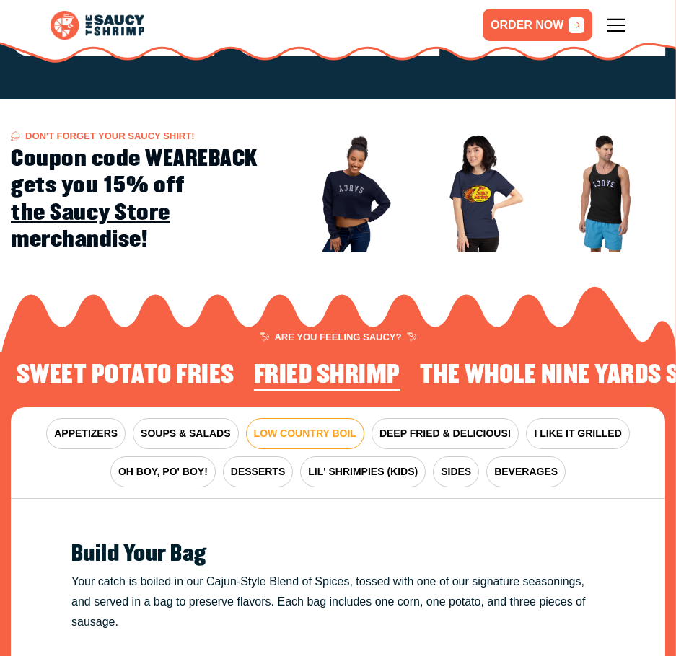
scroll to position [934, 0]
